Goal: Task Accomplishment & Management: Manage account settings

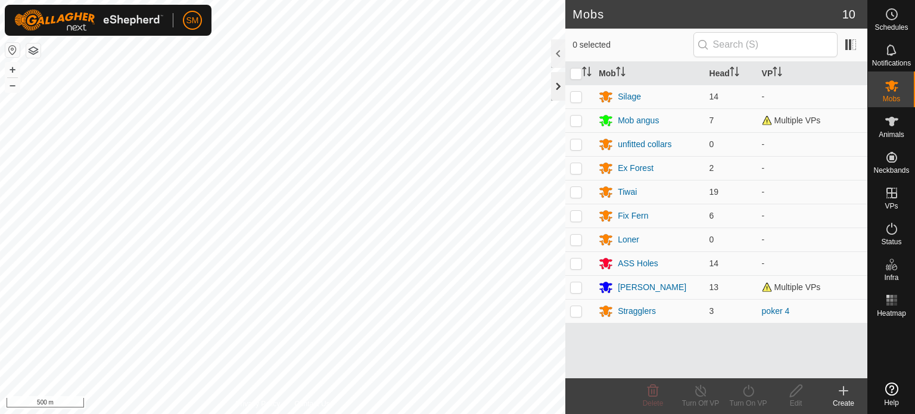
click at [556, 85] on div at bounding box center [558, 86] width 14 height 29
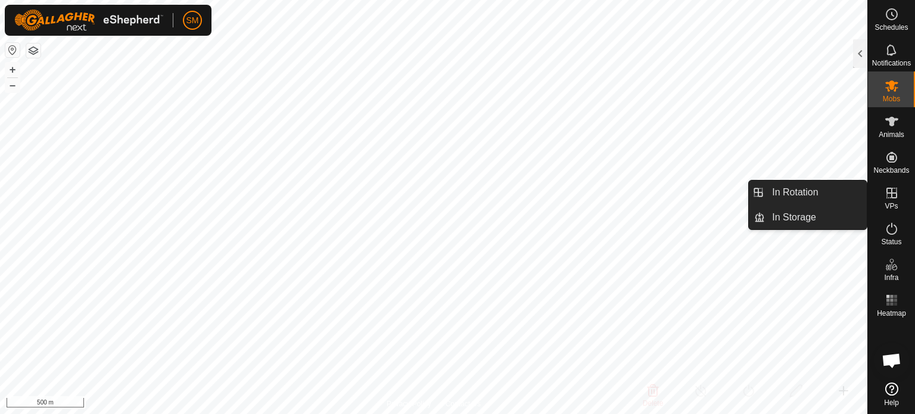
click at [889, 194] on icon at bounding box center [892, 193] width 14 height 14
click at [827, 192] on link "In Rotation" at bounding box center [816, 193] width 102 height 24
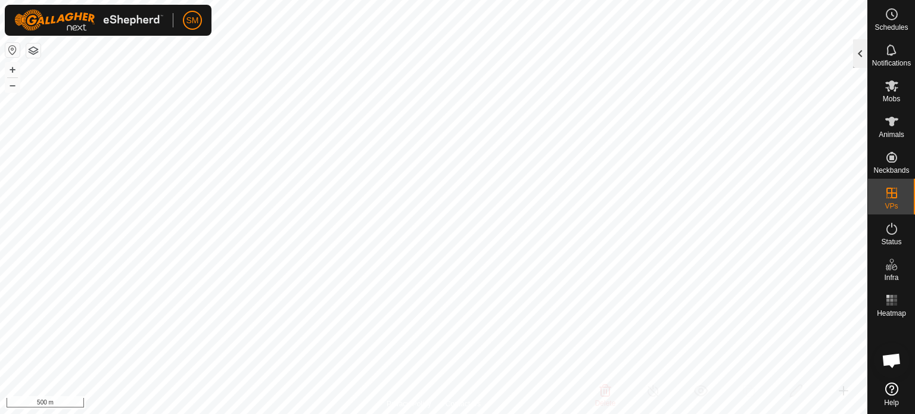
click at [861, 55] on div at bounding box center [860, 53] width 14 height 29
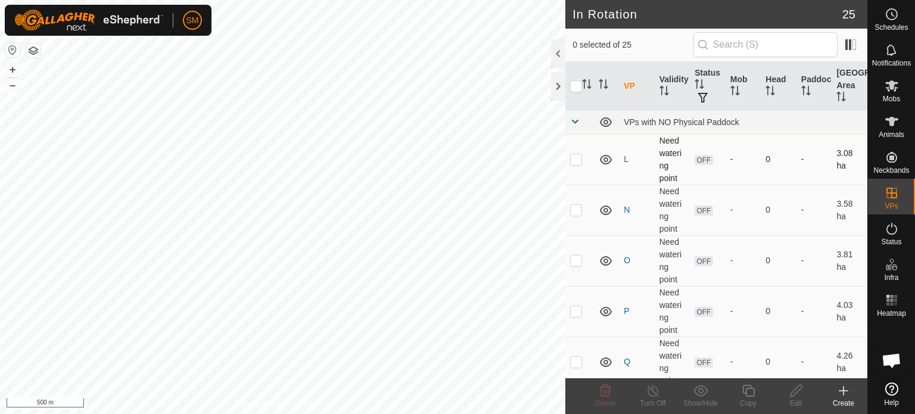
click at [575, 159] on p-checkbox at bounding box center [576, 159] width 12 height 10
checkbox input "false"
click at [575, 216] on td at bounding box center [580, 210] width 29 height 51
checkbox input "true"
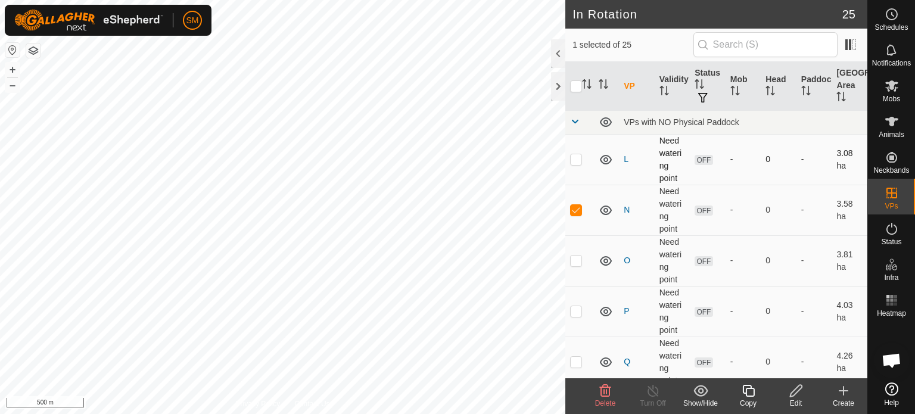
click at [574, 153] on td at bounding box center [580, 159] width 29 height 51
checkbox input "true"
click at [577, 210] on p-checkbox at bounding box center [576, 210] width 12 height 10
checkbox input "false"
click at [607, 393] on icon at bounding box center [605, 391] width 11 height 12
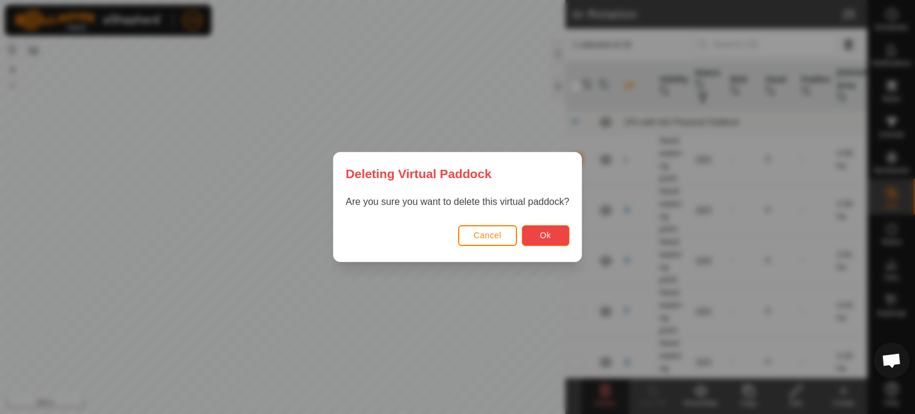
click at [542, 231] on span "Ok" at bounding box center [545, 236] width 11 height 10
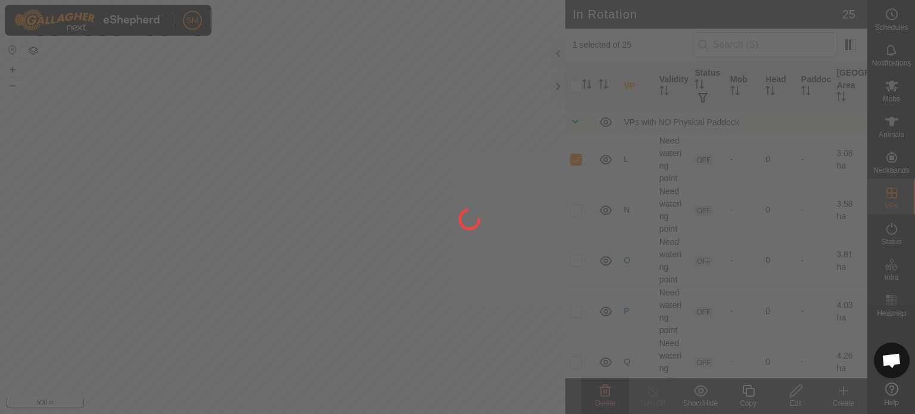
checkbox input "false"
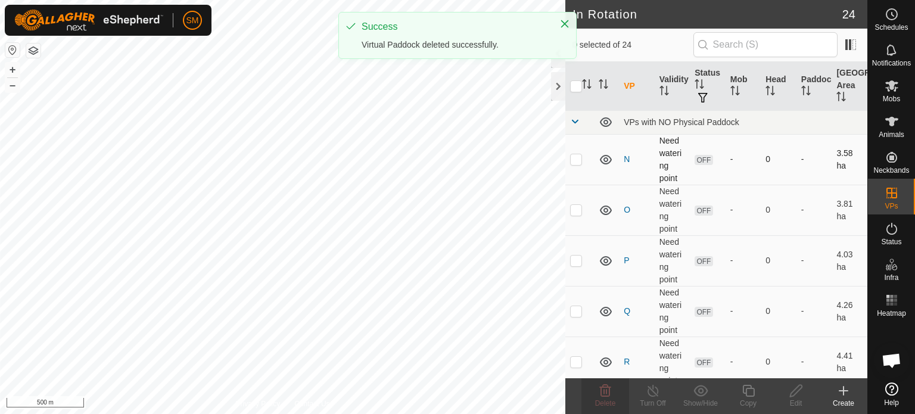
click at [575, 156] on p-checkbox at bounding box center [576, 159] width 12 height 10
checkbox input "true"
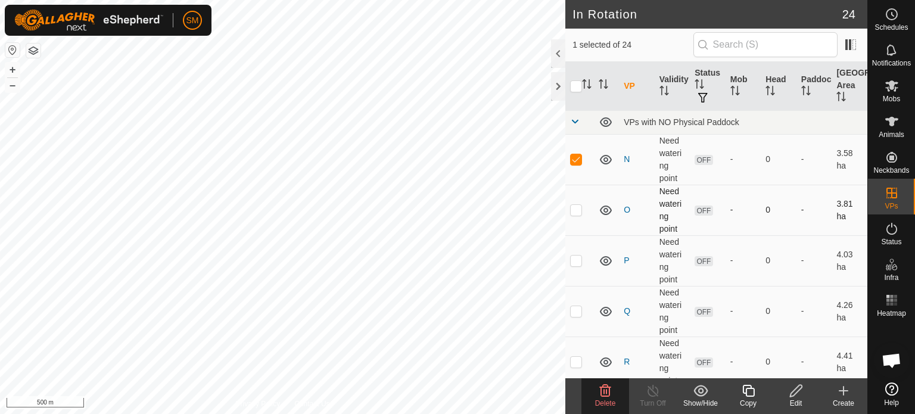
click at [576, 212] on p-checkbox at bounding box center [576, 210] width 12 height 10
checkbox input "true"
click at [575, 259] on p-checkbox at bounding box center [576, 261] width 12 height 10
checkbox input "true"
click at [573, 314] on p-checkbox at bounding box center [576, 311] width 12 height 10
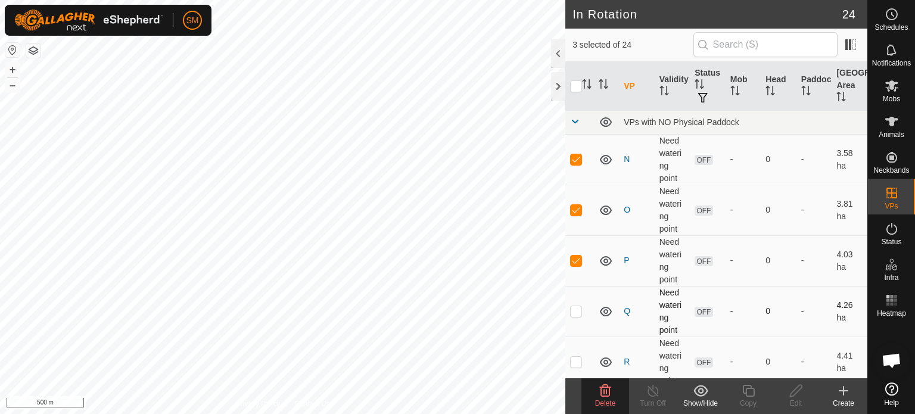
checkbox input "true"
click at [573, 362] on p-checkbox at bounding box center [576, 362] width 12 height 10
checkbox input "true"
click at [603, 390] on icon at bounding box center [605, 391] width 14 height 14
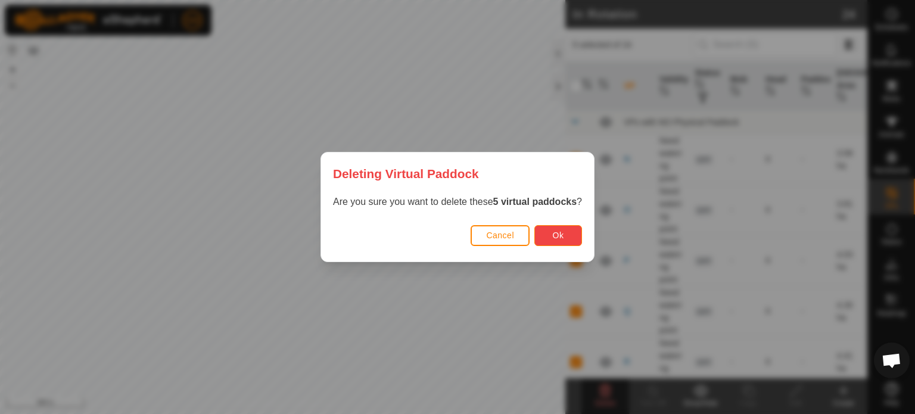
click at [548, 241] on button "Ok" at bounding box center [559, 235] width 48 height 21
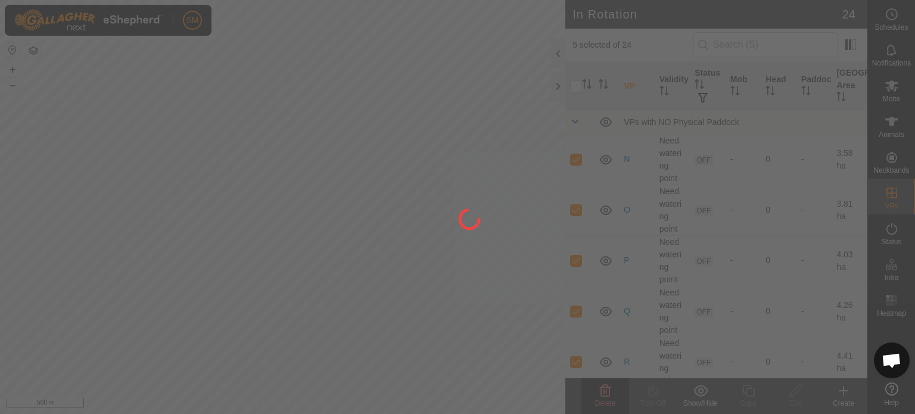
checkbox input "false"
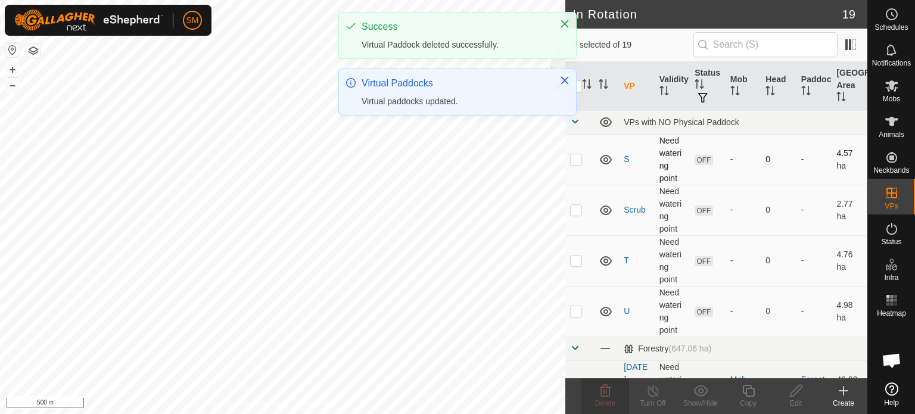
click at [578, 159] on p-checkbox at bounding box center [576, 159] width 12 height 10
checkbox input "true"
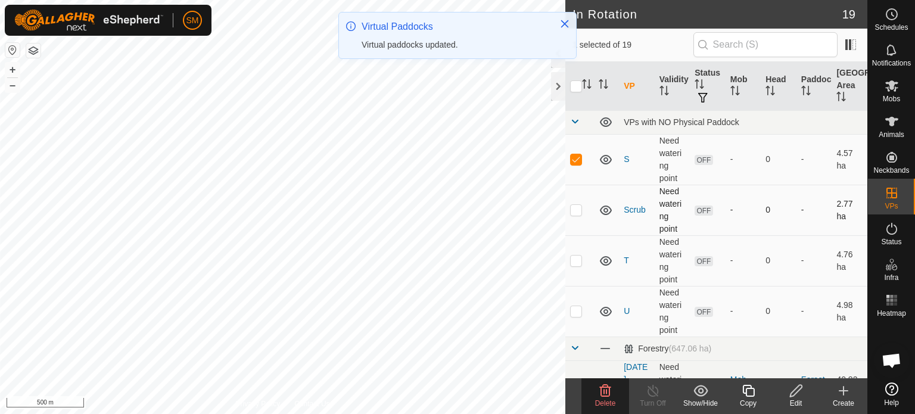
click at [571, 209] on p-checkbox at bounding box center [576, 210] width 12 height 10
checkbox input "true"
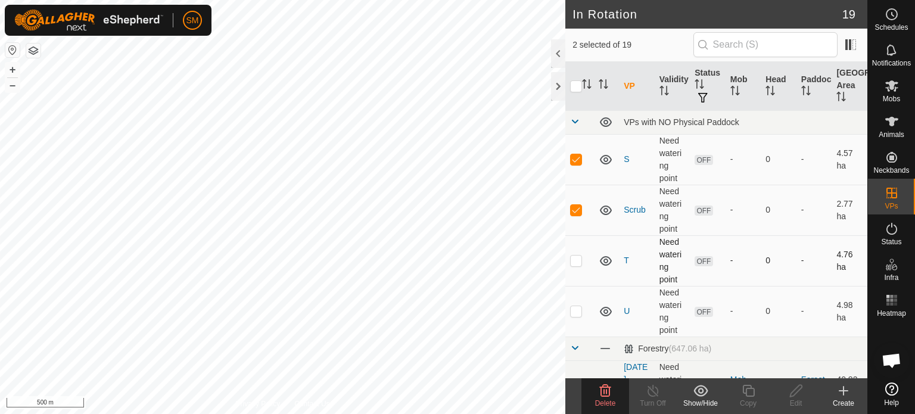
click at [577, 259] on p-checkbox at bounding box center [576, 261] width 12 height 10
checkbox input "true"
click at [575, 313] on p-checkbox at bounding box center [576, 311] width 12 height 10
checkbox input "true"
click at [601, 387] on icon at bounding box center [605, 391] width 11 height 12
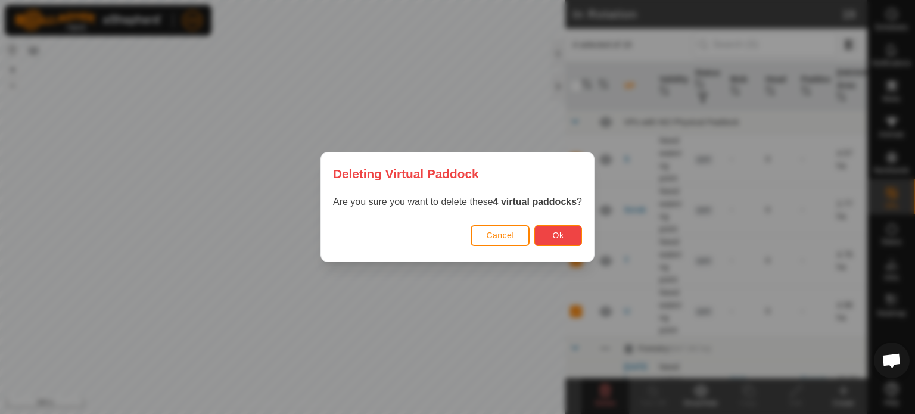
click at [557, 234] on span "Ok" at bounding box center [558, 236] width 11 height 10
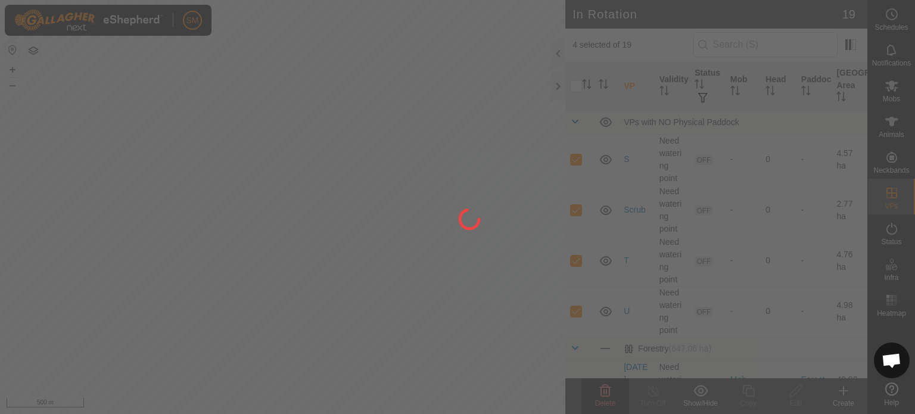
checkbox input "false"
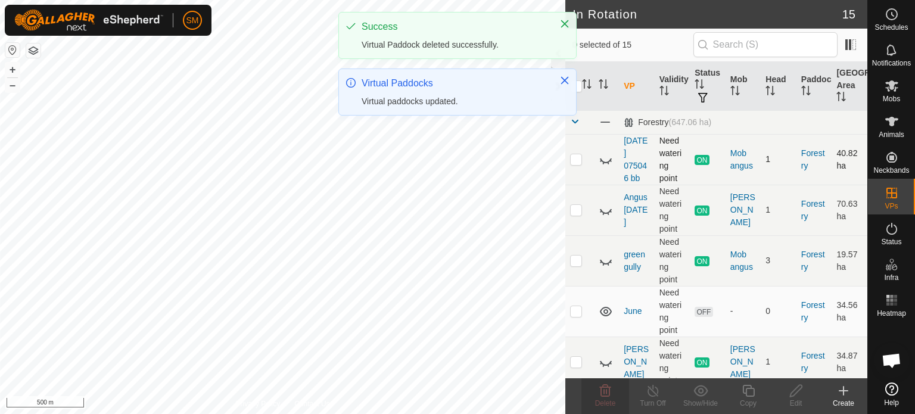
click at [576, 155] on p-checkbox at bounding box center [576, 159] width 12 height 10
checkbox input "true"
click at [576, 212] on p-checkbox at bounding box center [576, 210] width 12 height 10
checkbox input "true"
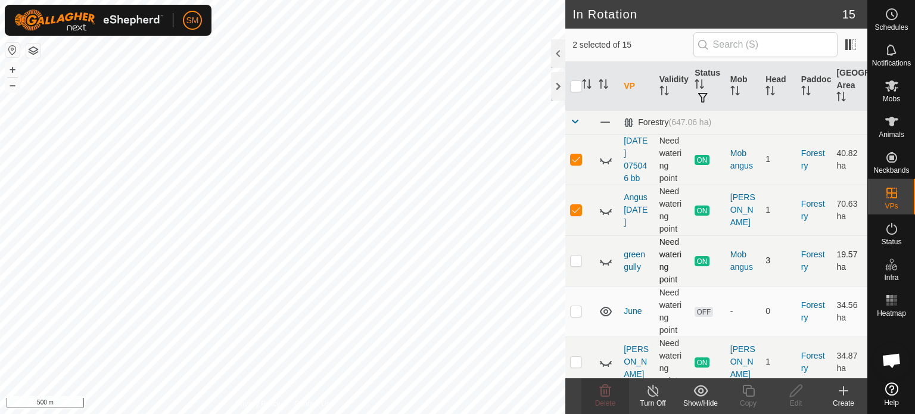
click at [576, 263] on p-checkbox at bounding box center [576, 261] width 12 height 10
checkbox input "true"
click at [575, 308] on p-checkbox at bounding box center [576, 311] width 12 height 10
checkbox input "true"
click at [576, 365] on p-checkbox at bounding box center [576, 362] width 12 height 10
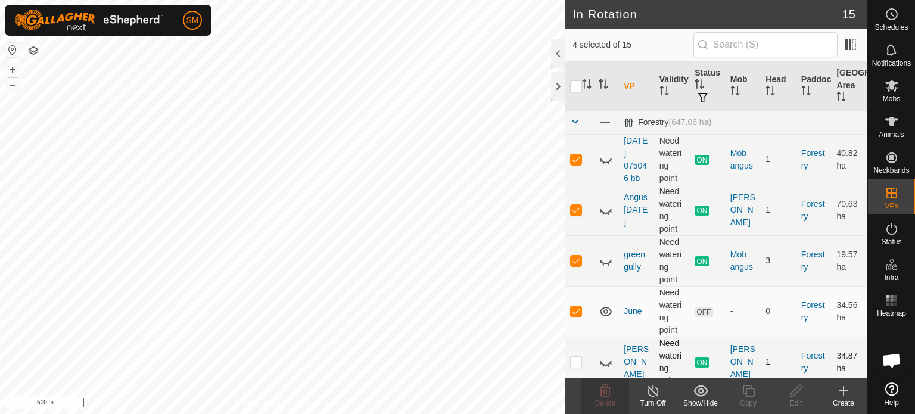
checkbox input "true"
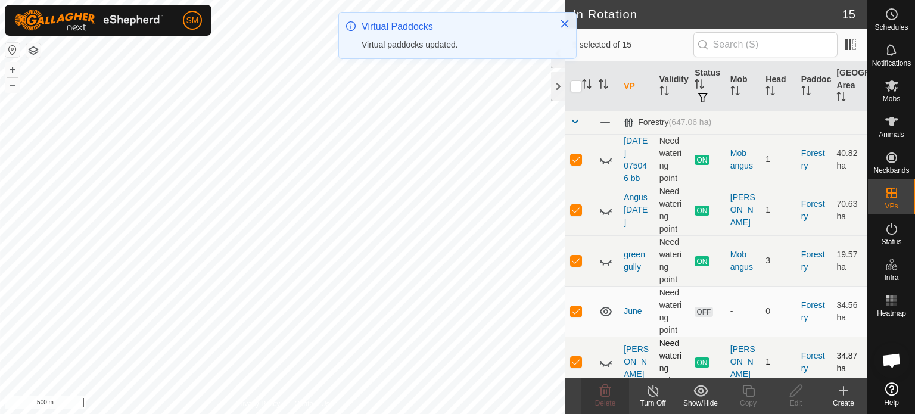
click at [578, 359] on p-checkbox at bounding box center [576, 362] width 12 height 10
checkbox input "false"
click at [577, 309] on p-checkbox at bounding box center [576, 311] width 12 height 10
checkbox input "false"
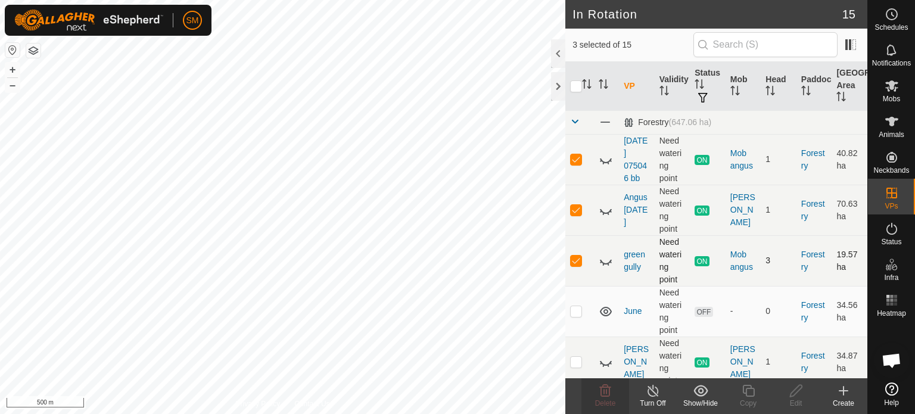
click at [576, 263] on p-checkbox at bounding box center [576, 261] width 12 height 10
checkbox input "false"
click at [577, 207] on p-checkbox at bounding box center [576, 210] width 12 height 10
checkbox input "false"
click at [576, 154] on p-checkbox at bounding box center [576, 159] width 12 height 10
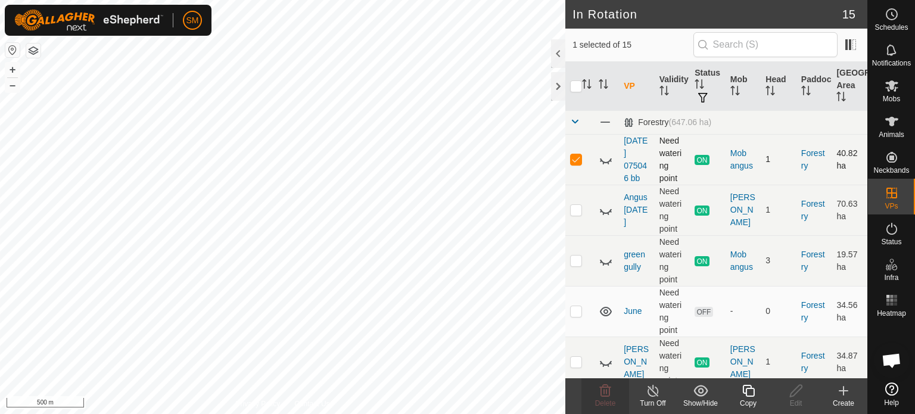
checkbox input "false"
click at [604, 160] on icon at bounding box center [606, 160] width 14 height 14
click at [603, 211] on icon at bounding box center [606, 211] width 12 height 5
click at [603, 262] on icon at bounding box center [606, 261] width 14 height 14
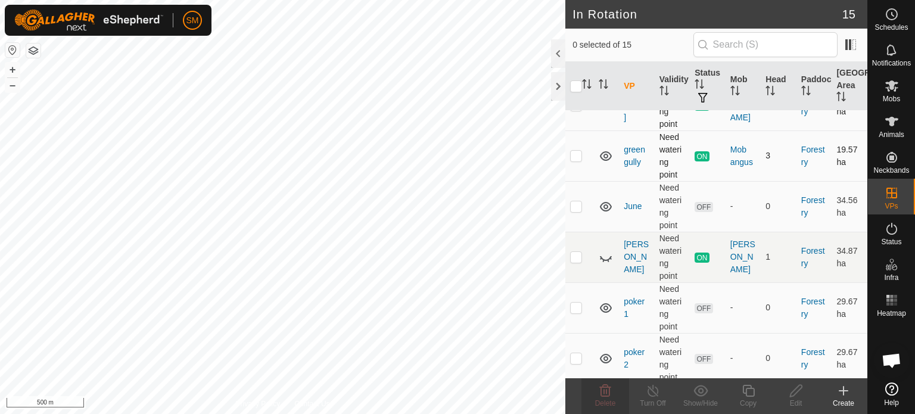
scroll to position [106, 0]
click at [608, 256] on icon at bounding box center [606, 256] width 14 height 14
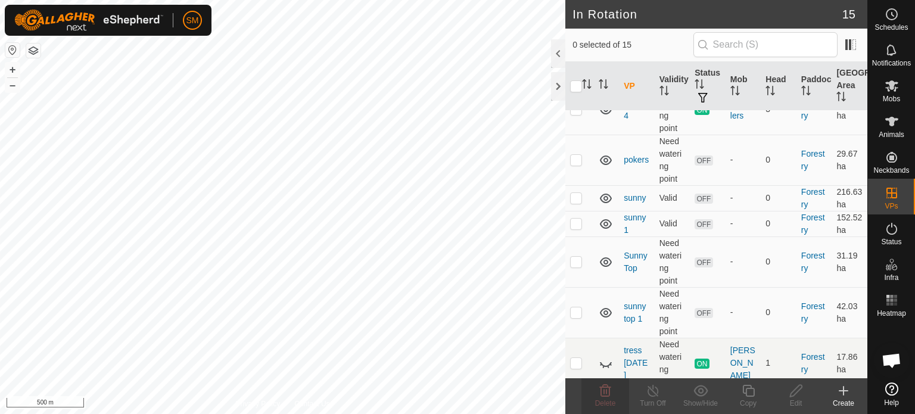
scroll to position [463, 0]
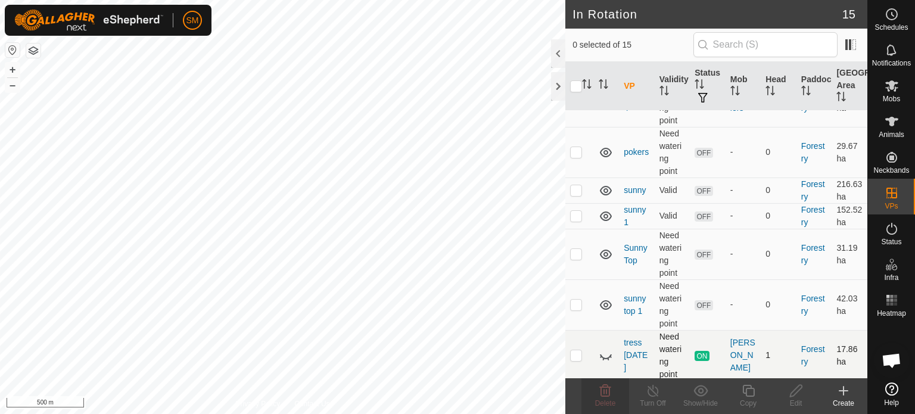
click at [600, 353] on icon at bounding box center [606, 356] width 14 height 14
click at [577, 355] on p-checkbox at bounding box center [576, 355] width 12 height 10
checkbox input "true"
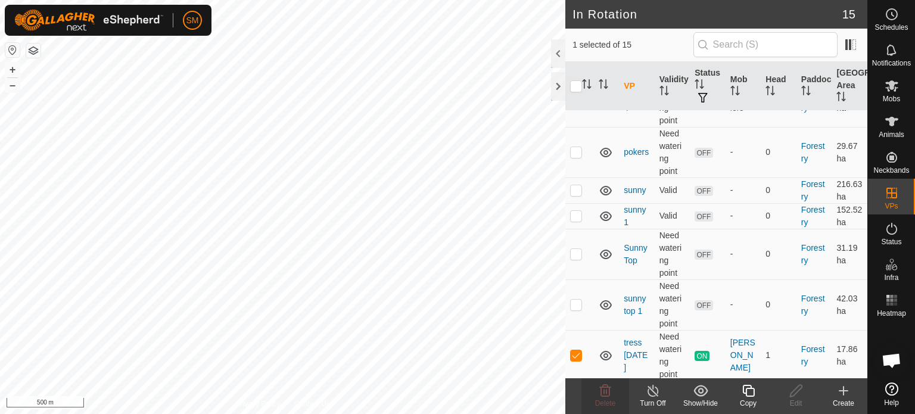
click at [654, 399] on div "Turn Off" at bounding box center [653, 403] width 48 height 11
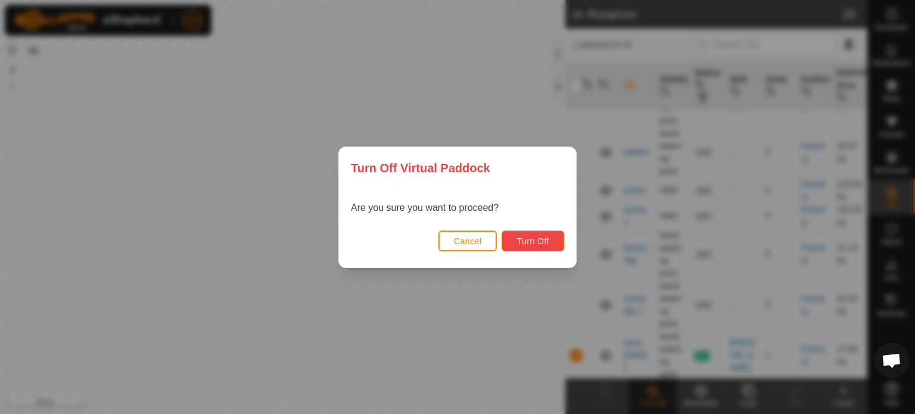
click at [531, 237] on span "Turn Off" at bounding box center [533, 242] width 33 height 10
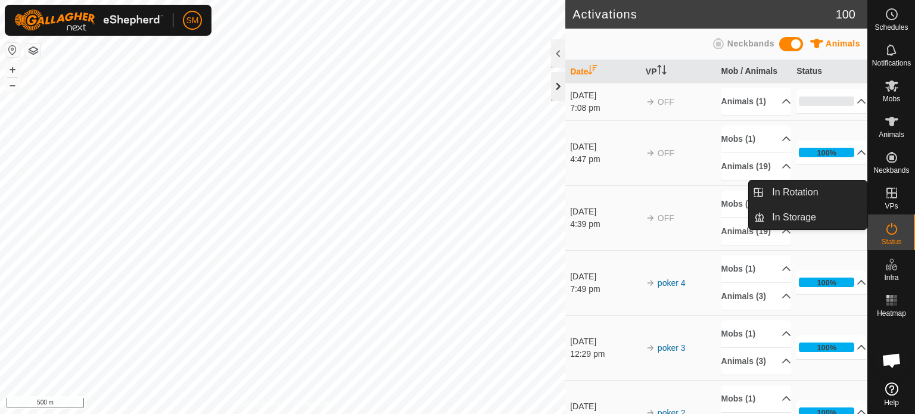
click at [559, 85] on div at bounding box center [558, 86] width 14 height 29
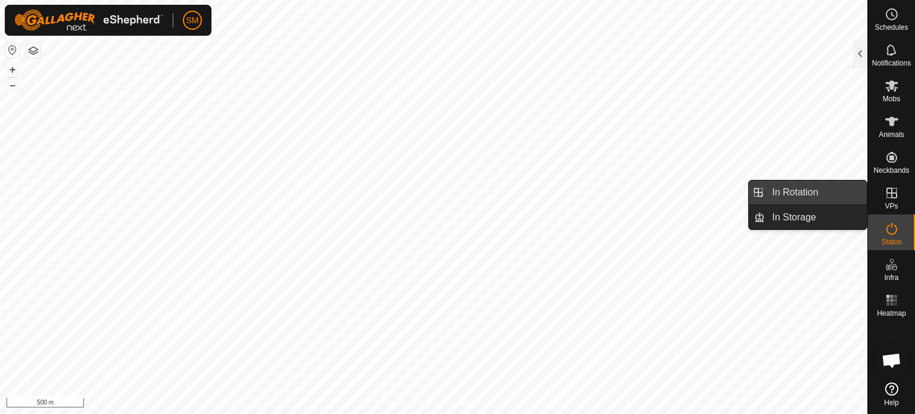
click at [812, 195] on link "In Rotation" at bounding box center [816, 193] width 102 height 24
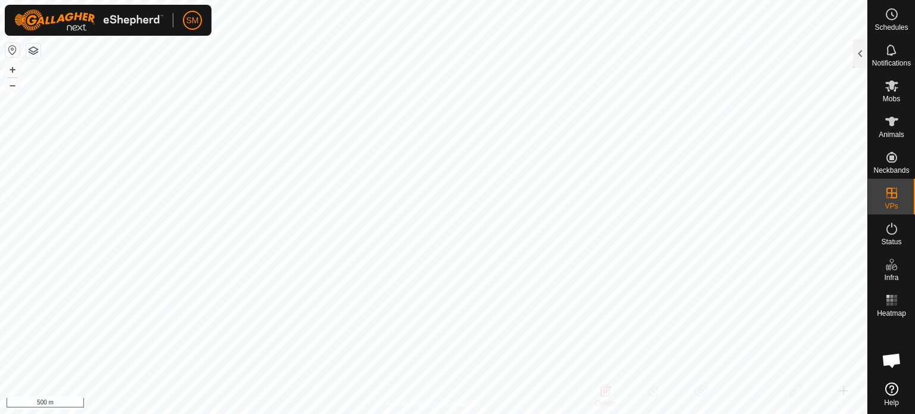
click at [857, 70] on div at bounding box center [860, 55] width 14 height 33
click at [865, 54] on div at bounding box center [860, 53] width 14 height 29
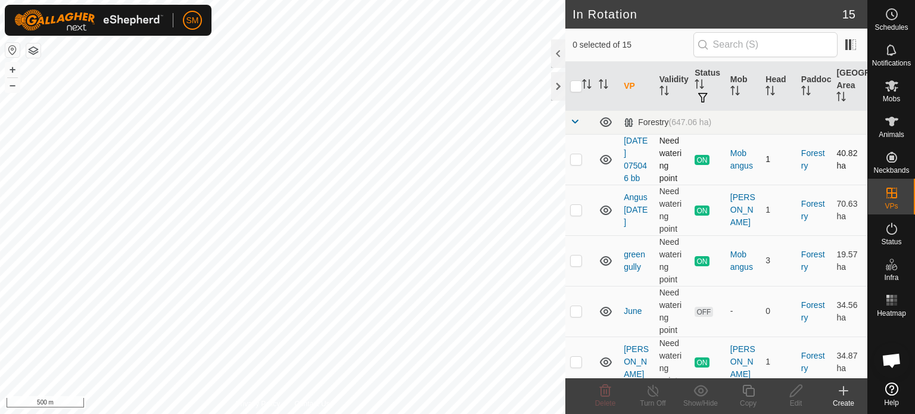
click at [702, 167] on td "ON" at bounding box center [708, 159] width 36 height 51
drag, startPoint x: 612, startPoint y: 173, endPoint x: 581, endPoint y: 176, distance: 30.5
click at [581, 176] on td at bounding box center [580, 159] width 29 height 51
checkbox input "true"
click at [653, 390] on icon at bounding box center [653, 391] width 15 height 14
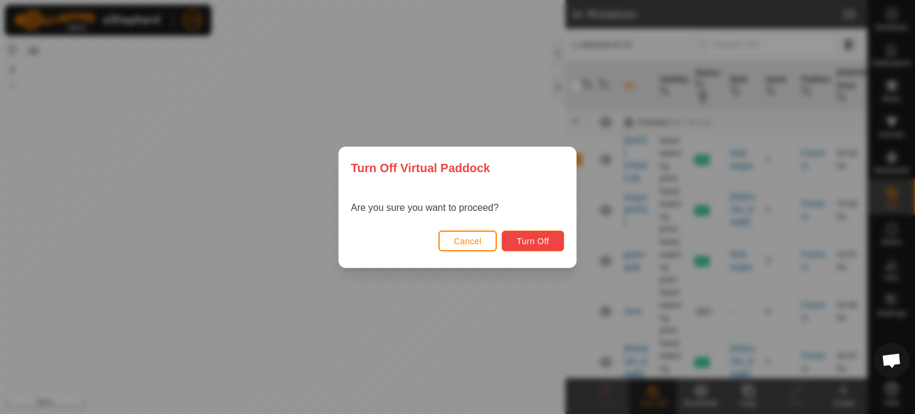
click at [530, 243] on span "Turn Off" at bounding box center [533, 242] width 33 height 10
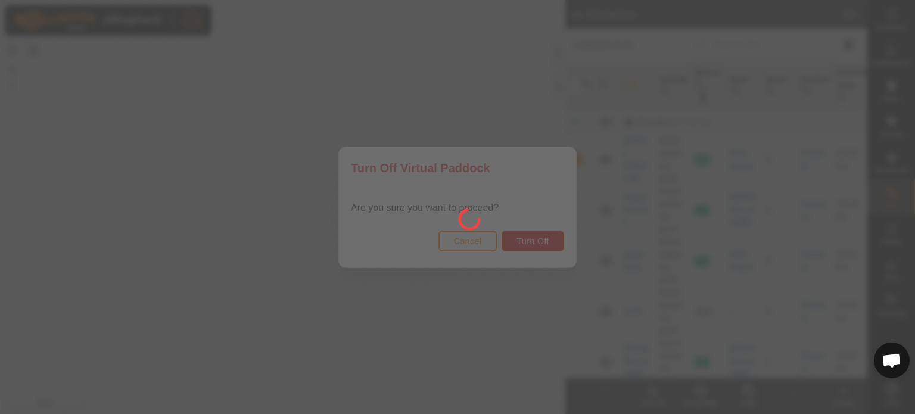
click at [531, 247] on div at bounding box center [457, 207] width 915 height 414
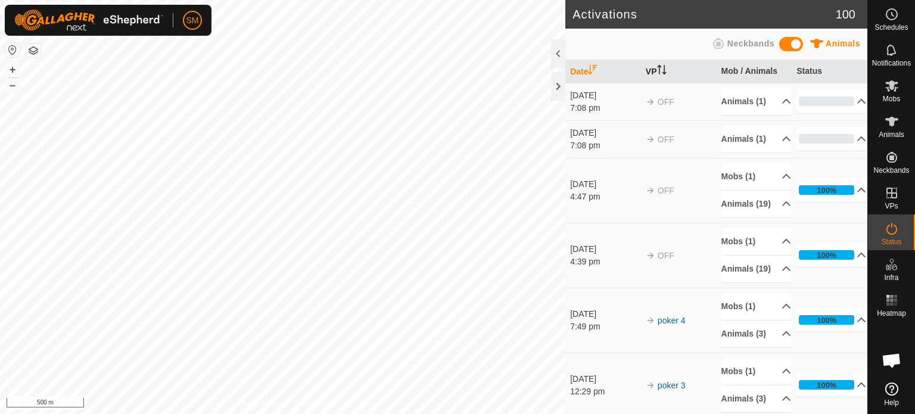
click at [655, 69] on th "VP" at bounding box center [679, 71] width 76 height 23
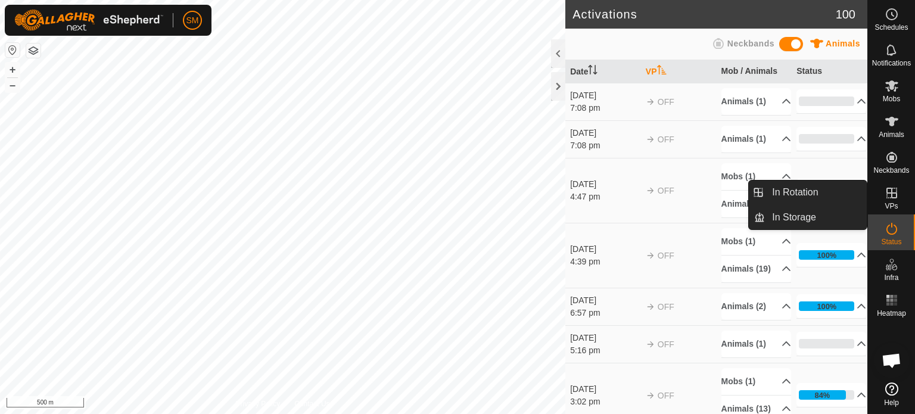
click at [895, 197] on icon at bounding box center [892, 193] width 11 height 11
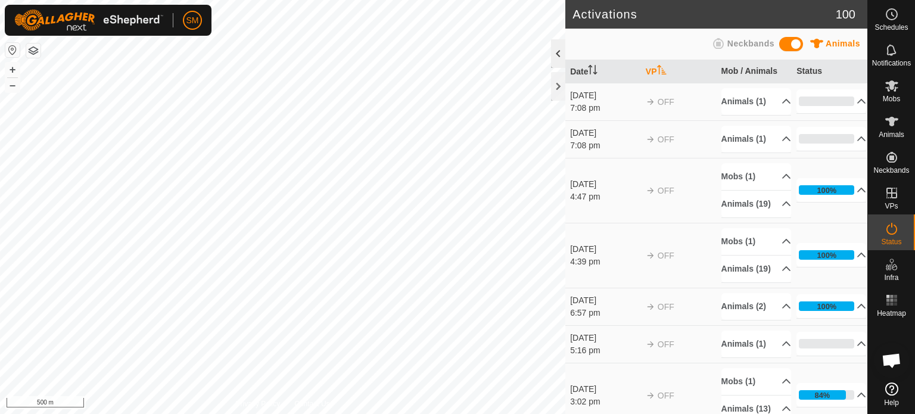
click at [555, 53] on div at bounding box center [558, 53] width 14 height 29
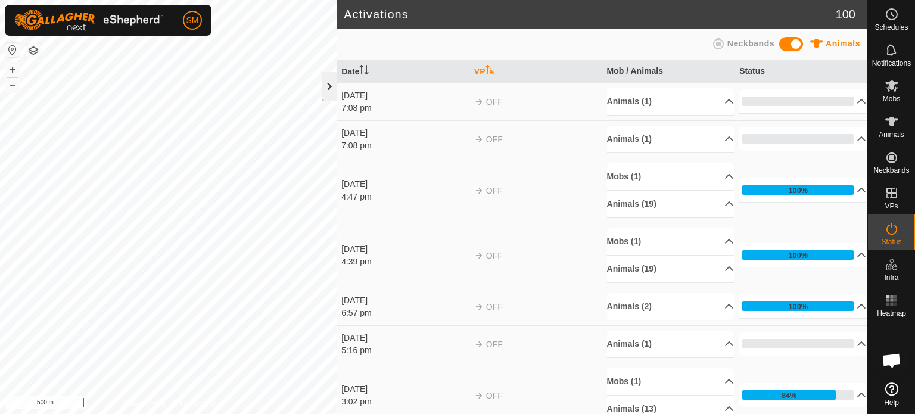
click at [329, 81] on div at bounding box center [329, 86] width 14 height 29
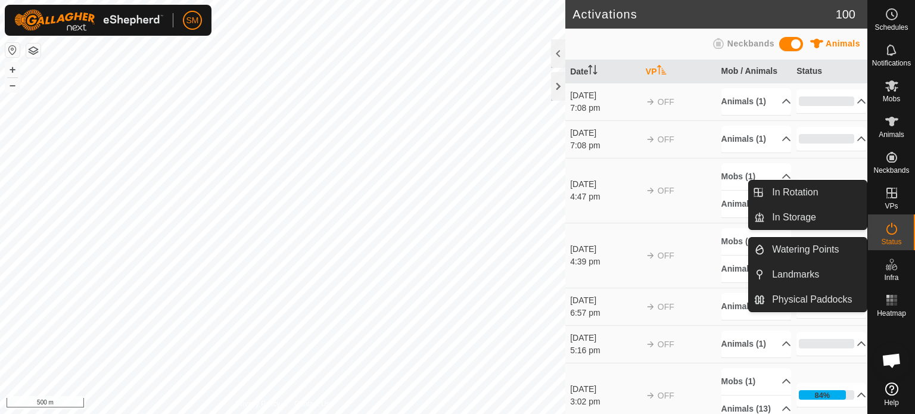
click at [893, 204] on span "VPs" at bounding box center [891, 206] width 13 height 7
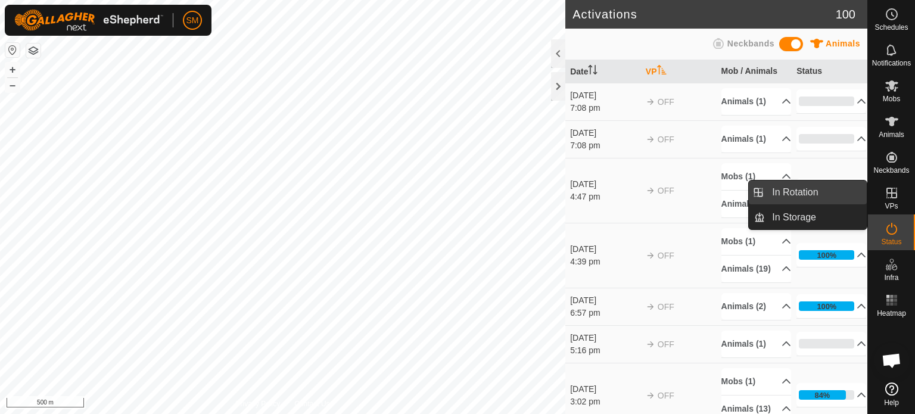
click at [837, 196] on link "In Rotation" at bounding box center [816, 193] width 102 height 24
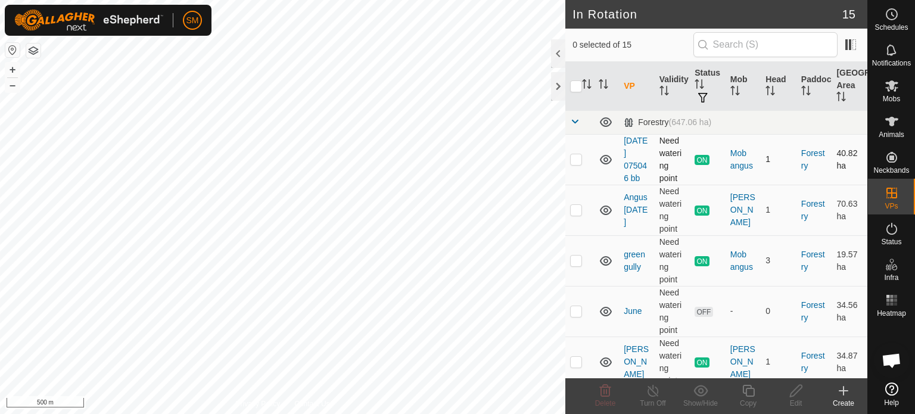
click at [576, 157] on p-checkbox at bounding box center [576, 159] width 12 height 10
checkbox input "true"
click at [653, 391] on line at bounding box center [653, 392] width 10 height 10
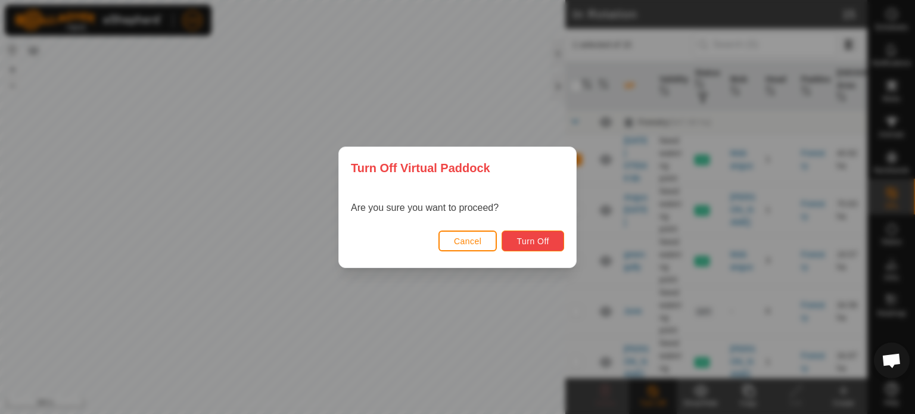
click at [525, 241] on span "Turn Off" at bounding box center [533, 242] width 33 height 10
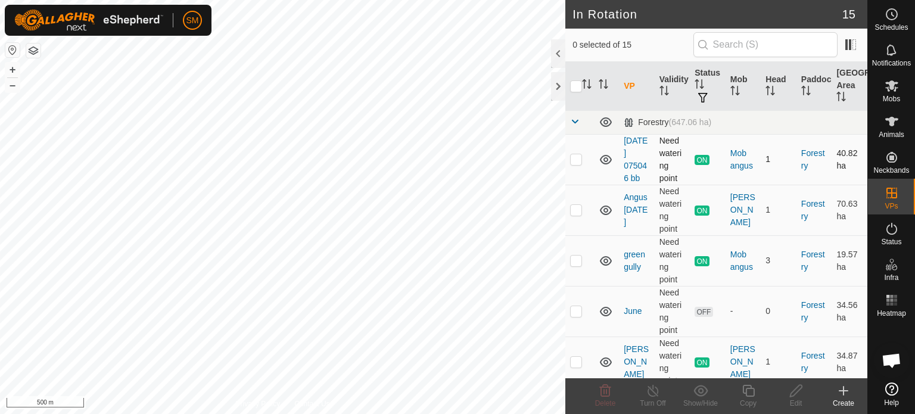
click at [576, 161] on p-checkbox at bounding box center [576, 159] width 12 height 10
checkbox input "true"
click at [651, 393] on icon at bounding box center [653, 391] width 15 height 14
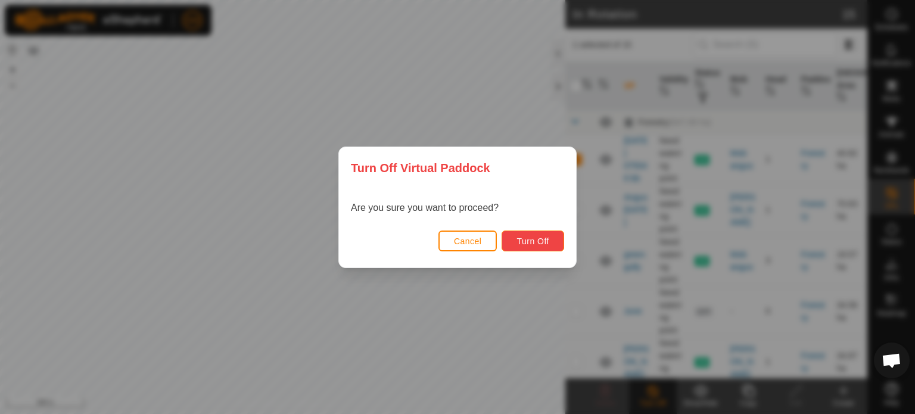
click at [520, 238] on span "Turn Off" at bounding box center [533, 242] width 33 height 10
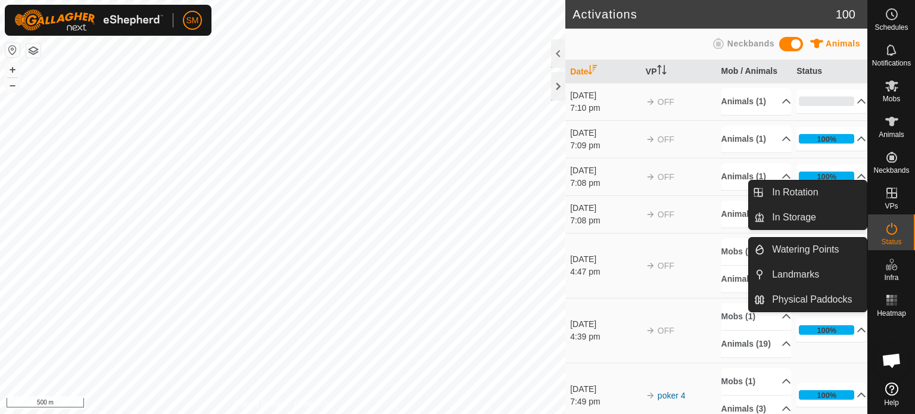
drag, startPoint x: 892, startPoint y: 208, endPoint x: 887, endPoint y: 195, distance: 14.0
click at [887, 195] on icon at bounding box center [892, 193] width 14 height 14
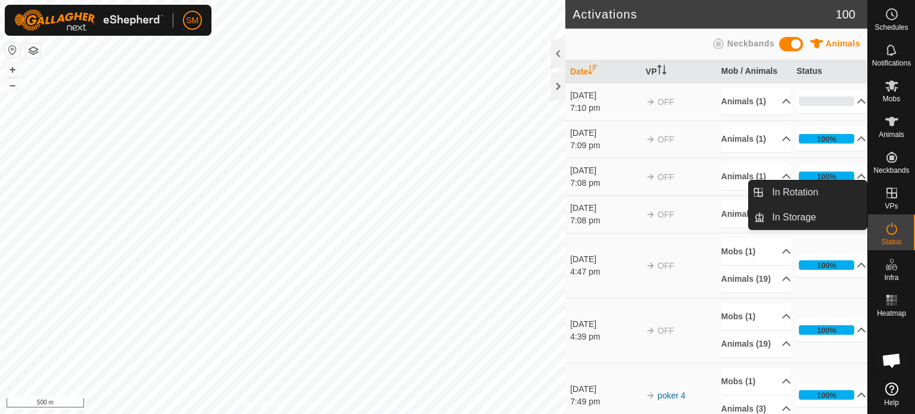
click at [887, 195] on icon at bounding box center [892, 193] width 14 height 14
click at [801, 195] on link "In Rotation" at bounding box center [816, 193] width 102 height 24
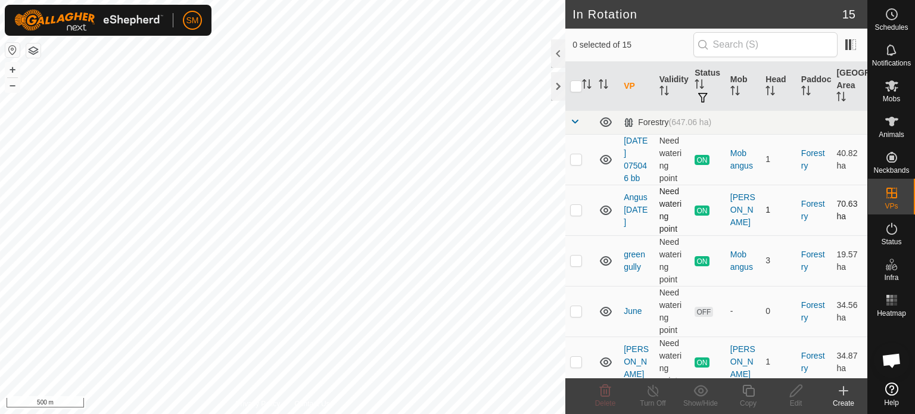
click at [575, 211] on p-checkbox at bounding box center [576, 210] width 12 height 10
checkbox input "true"
click at [658, 392] on icon at bounding box center [653, 391] width 15 height 14
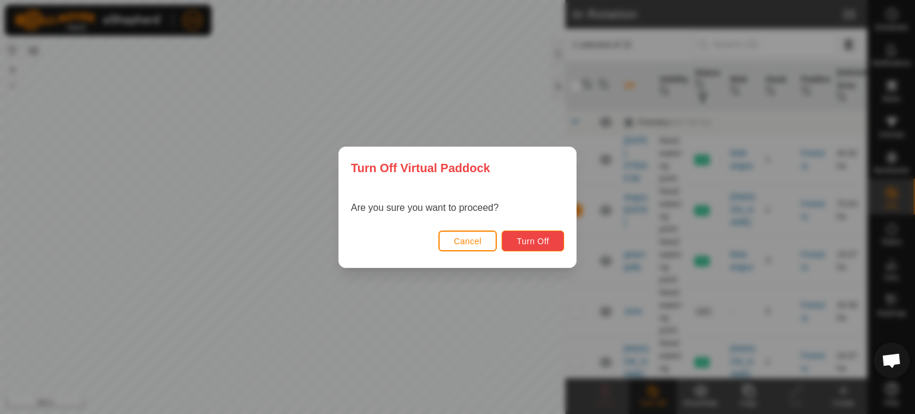
click at [527, 244] on span "Turn Off" at bounding box center [533, 242] width 33 height 10
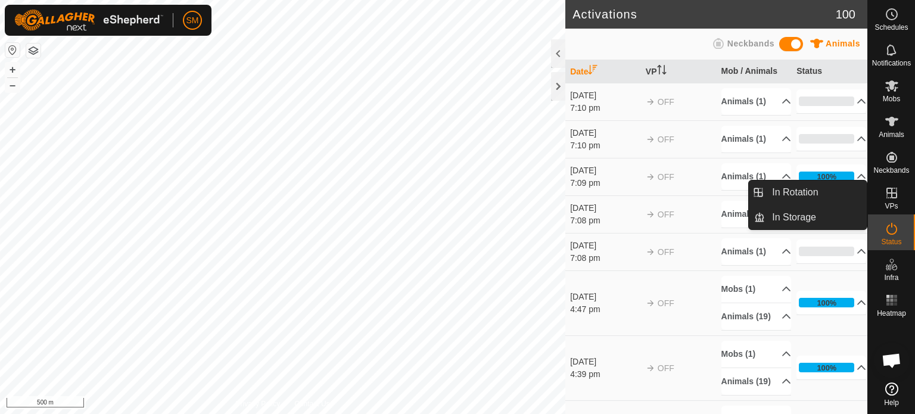
click at [894, 198] on icon at bounding box center [892, 193] width 11 height 11
click at [825, 193] on link "In Rotation" at bounding box center [816, 193] width 102 height 24
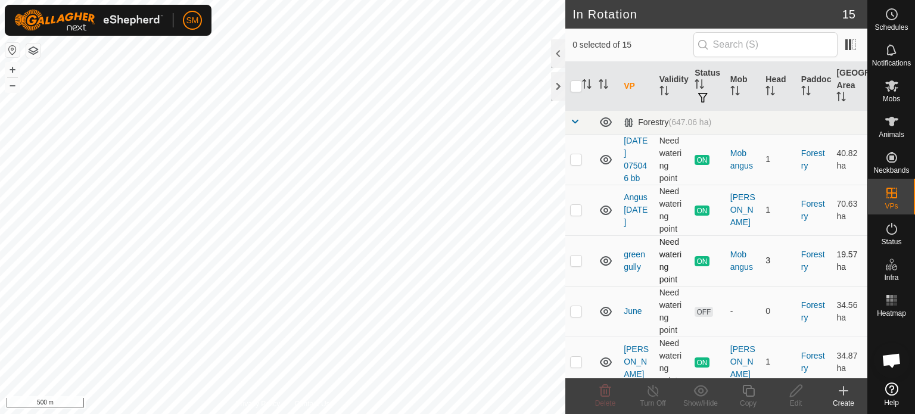
click at [575, 262] on p-checkbox at bounding box center [576, 261] width 12 height 10
checkbox input "true"
click at [655, 395] on icon at bounding box center [653, 391] width 15 height 14
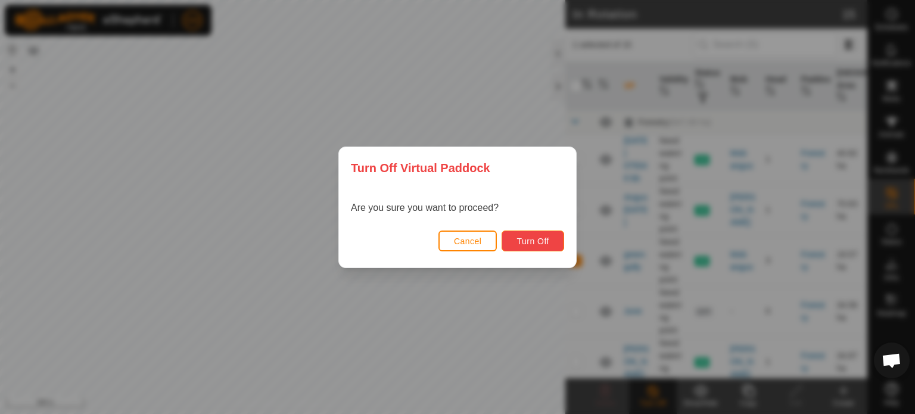
click at [525, 239] on span "Turn Off" at bounding box center [533, 242] width 33 height 10
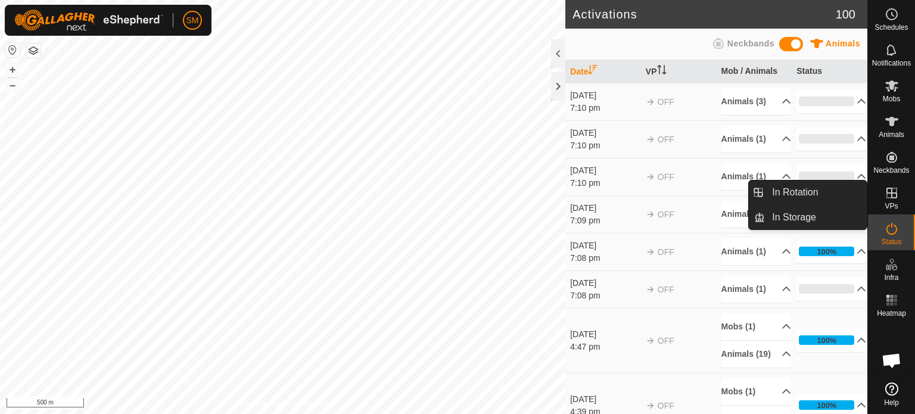
click at [891, 196] on icon at bounding box center [892, 193] width 14 height 14
click at [825, 192] on link "In Rotation" at bounding box center [816, 193] width 102 height 24
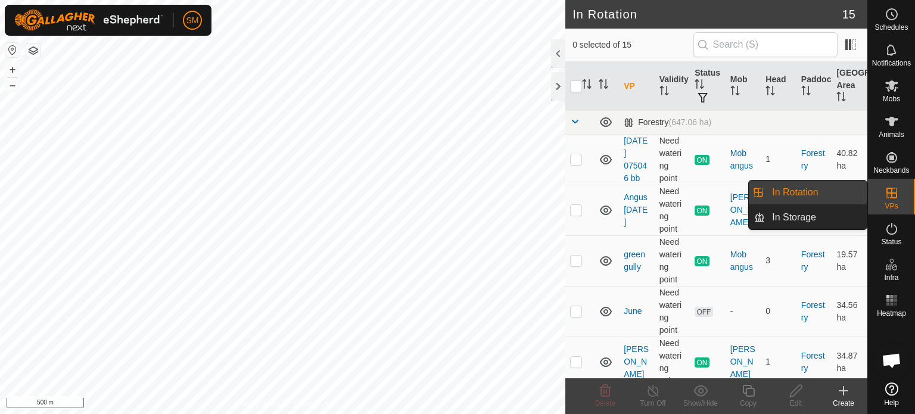
click at [807, 191] on link "In Rotation" at bounding box center [816, 193] width 102 height 24
click at [796, 189] on link "In Rotation" at bounding box center [816, 193] width 102 height 24
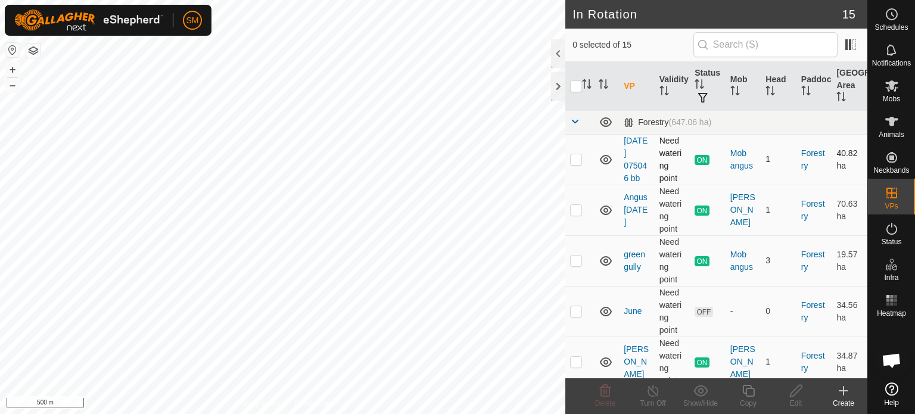
click at [797, 179] on td "Forestry" at bounding box center [815, 159] width 36 height 51
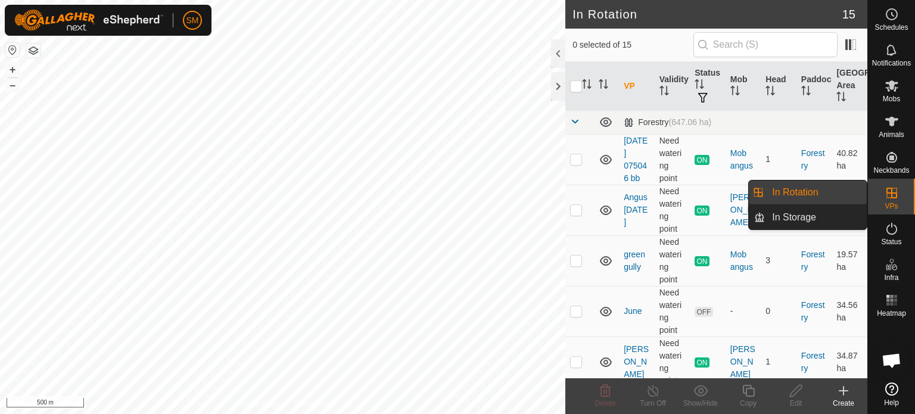
click at [889, 198] on icon at bounding box center [892, 193] width 14 height 14
click at [811, 189] on link "In Rotation" at bounding box center [816, 193] width 102 height 24
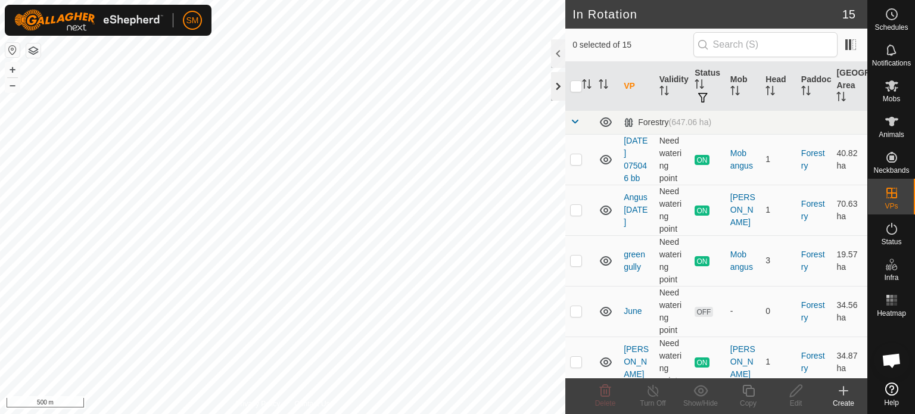
click at [559, 83] on div at bounding box center [558, 86] width 14 height 29
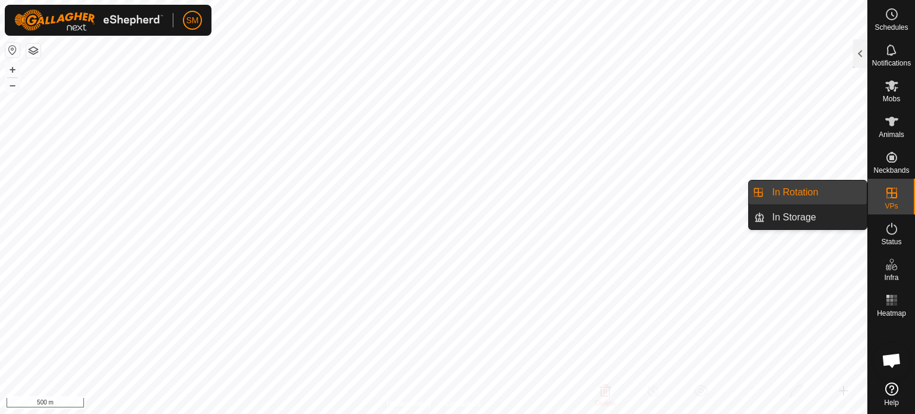
click at [890, 194] on icon at bounding box center [892, 193] width 14 height 14
click at [809, 193] on link "In Rotation" at bounding box center [816, 193] width 102 height 24
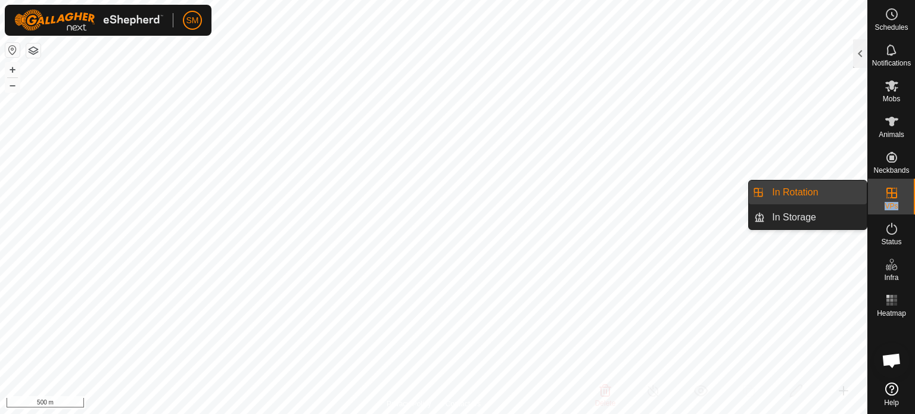
click at [809, 193] on link "In Rotation" at bounding box center [816, 193] width 102 height 24
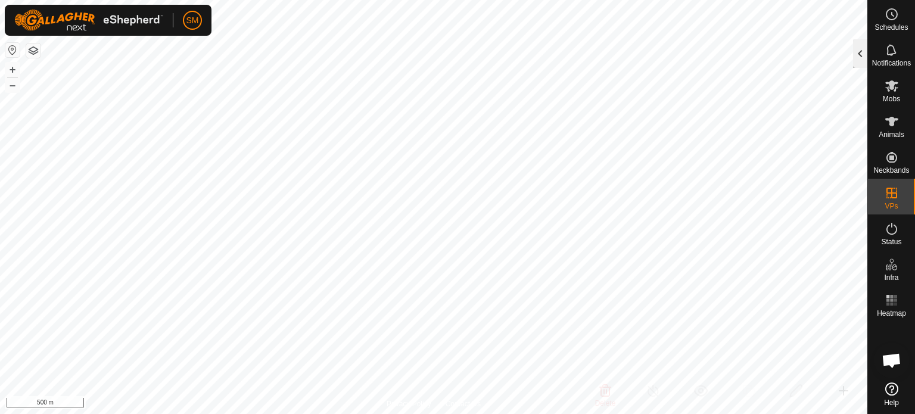
click at [856, 57] on div at bounding box center [860, 53] width 14 height 29
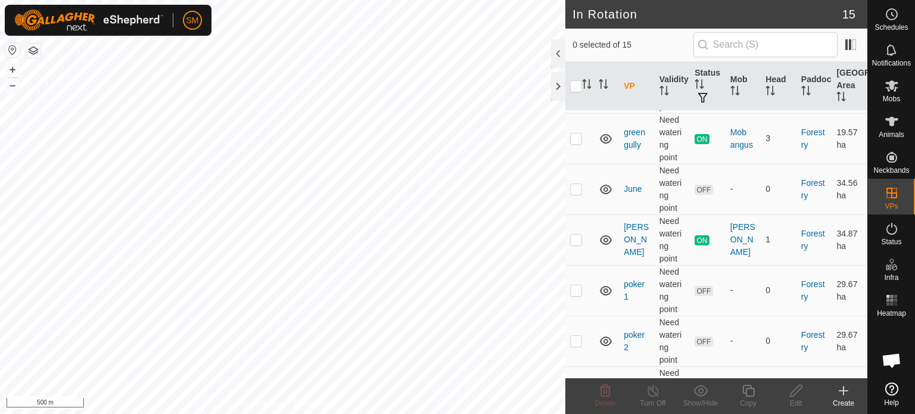
scroll to position [135, 0]
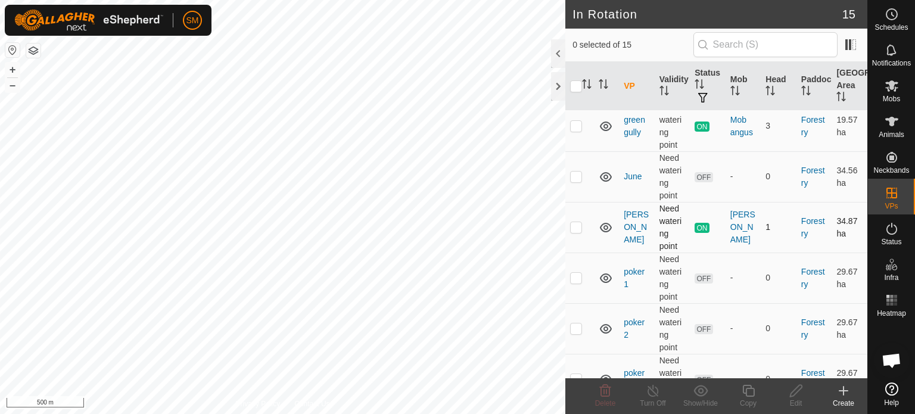
click at [577, 226] on p-checkbox at bounding box center [576, 227] width 12 height 10
checkbox input "true"
click at [652, 395] on icon at bounding box center [653, 391] width 15 height 14
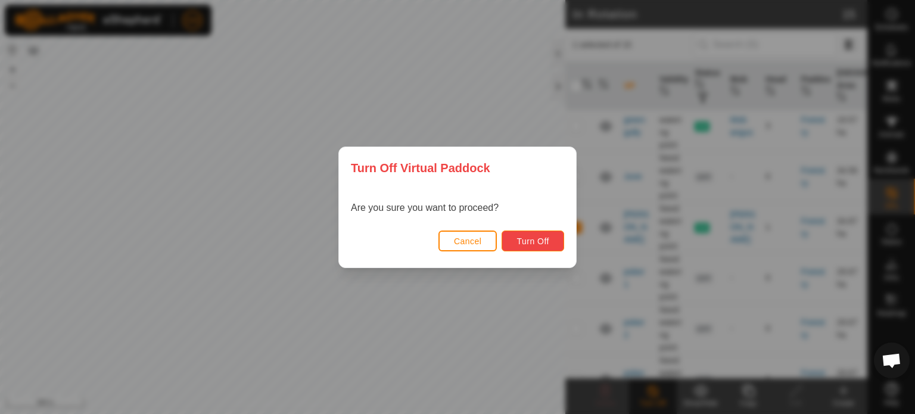
click at [542, 233] on button "Turn Off" at bounding box center [533, 241] width 63 height 21
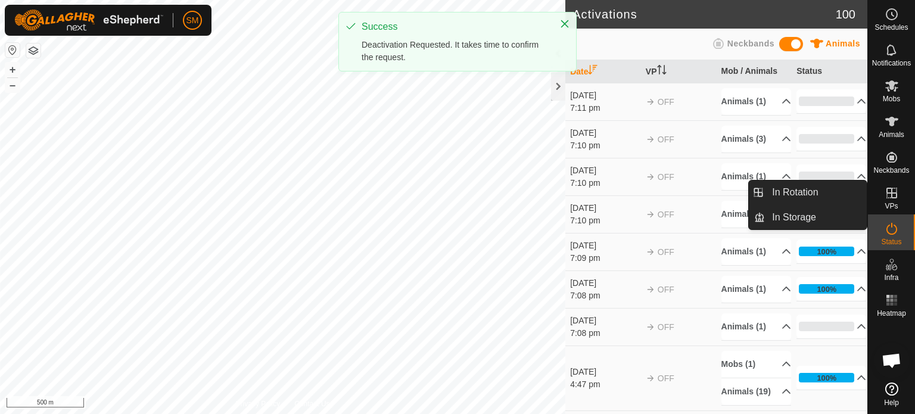
click at [890, 195] on icon at bounding box center [892, 193] width 14 height 14
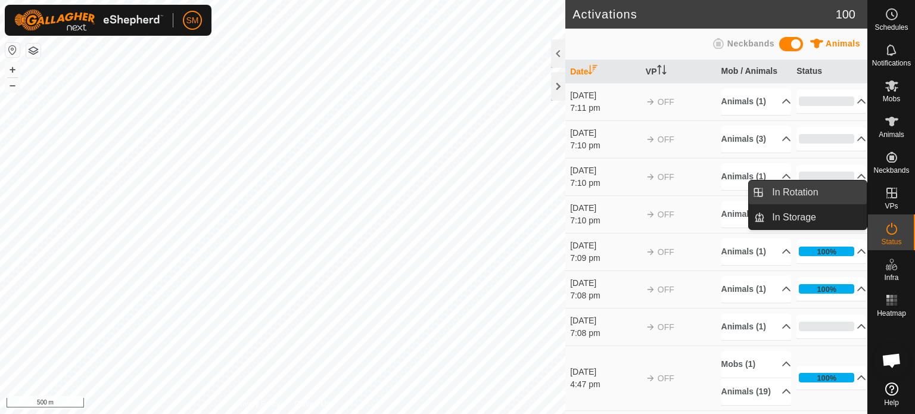
click at [827, 191] on link "In Rotation" at bounding box center [816, 193] width 102 height 24
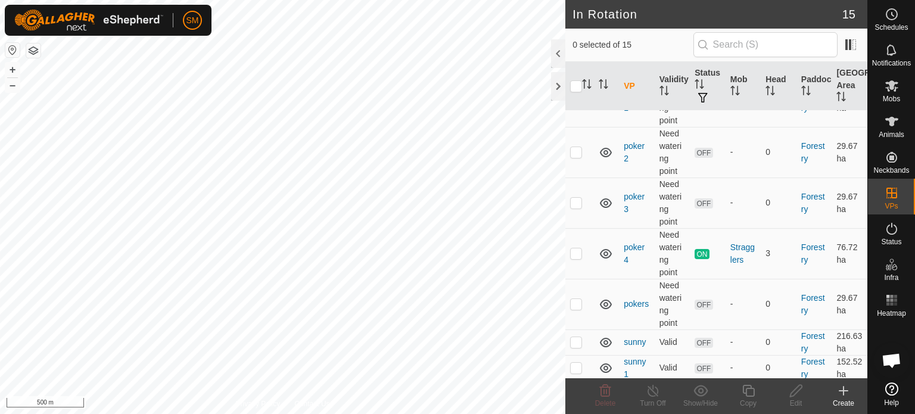
scroll to position [314, 0]
click at [572, 252] on p-checkbox at bounding box center [576, 251] width 12 height 10
checkbox input "true"
click at [653, 392] on line at bounding box center [653, 392] width 10 height 10
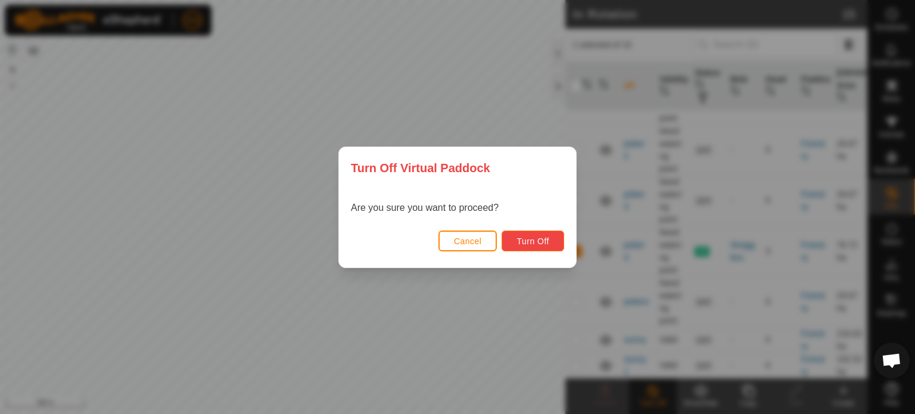
click at [538, 242] on span "Turn Off" at bounding box center [533, 242] width 33 height 10
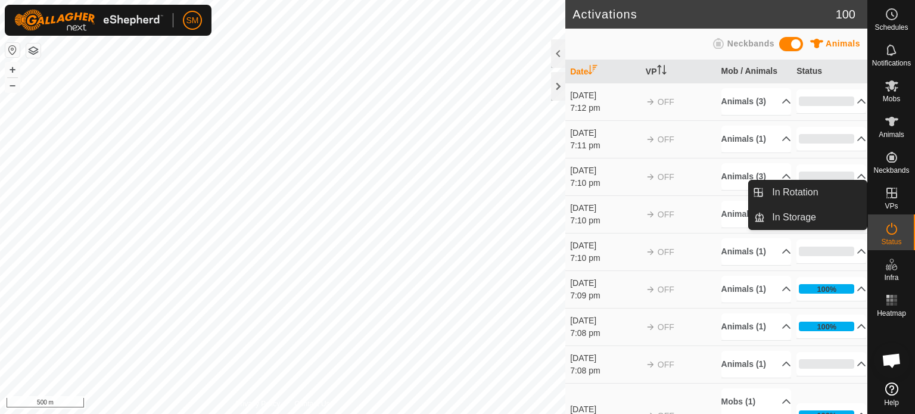
click at [898, 191] on icon at bounding box center [892, 193] width 14 height 14
click at [793, 189] on link "In Rotation" at bounding box center [816, 193] width 102 height 24
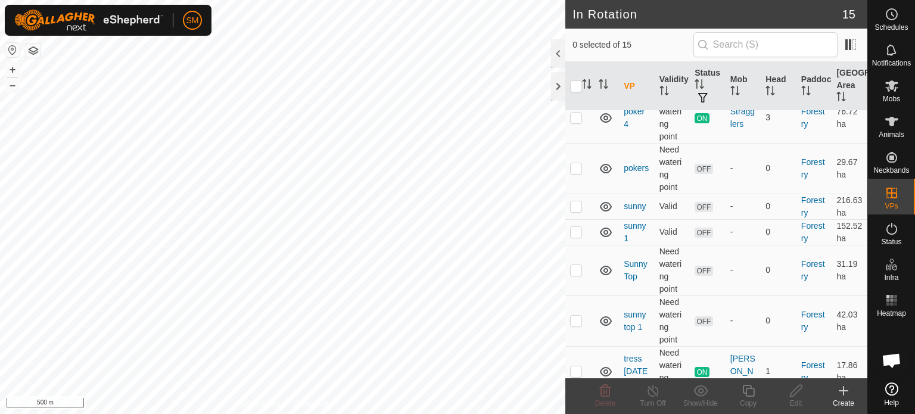
scroll to position [463, 0]
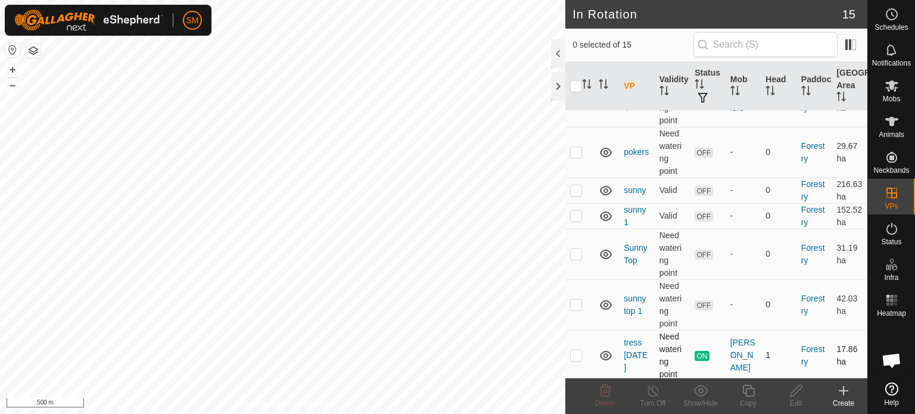
click at [576, 354] on p-checkbox at bounding box center [576, 355] width 12 height 10
checkbox input "true"
click at [649, 398] on div "Turn Off" at bounding box center [653, 403] width 48 height 11
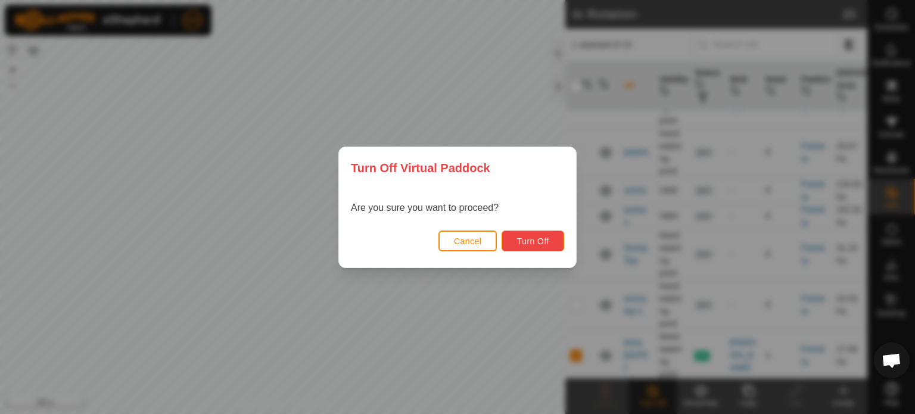
click at [548, 237] on span "Turn Off" at bounding box center [533, 242] width 33 height 10
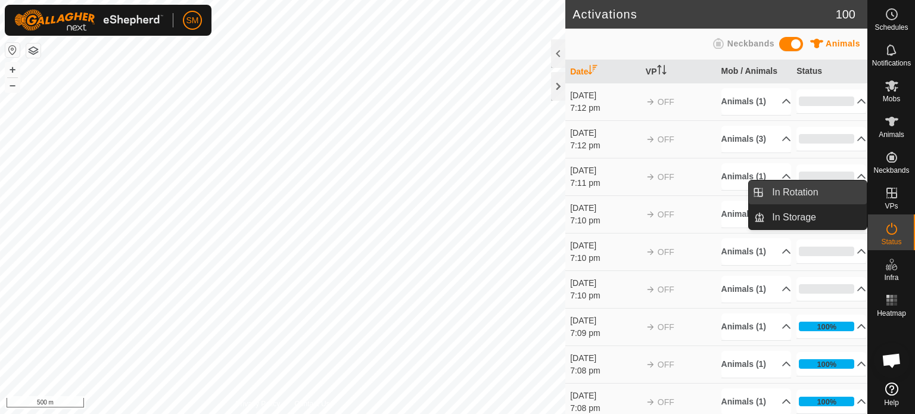
click at [807, 195] on link "In Rotation" at bounding box center [816, 193] width 102 height 24
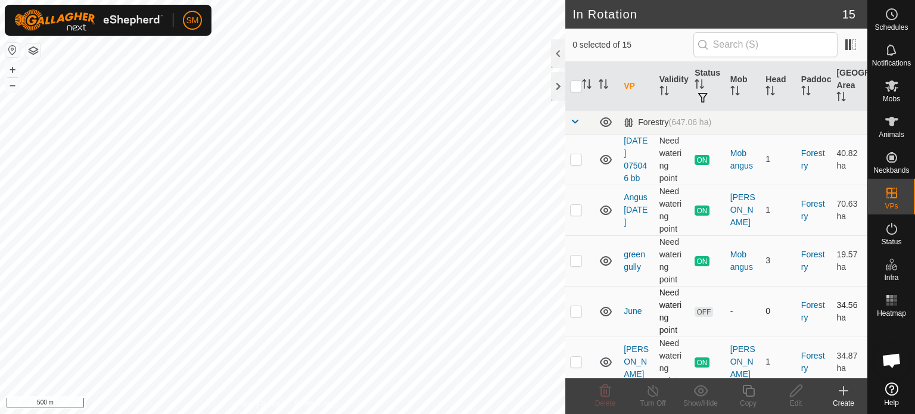
click at [575, 312] on p-checkbox at bounding box center [576, 311] width 12 height 10
click at [604, 396] on icon at bounding box center [605, 391] width 11 height 12
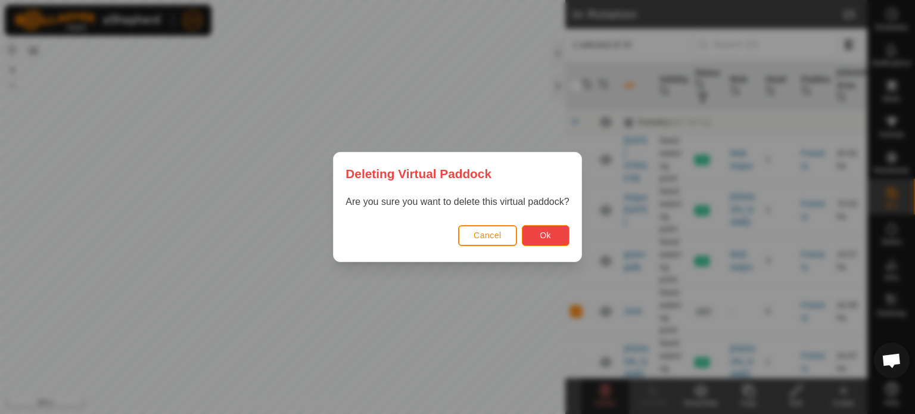
click at [541, 232] on span "Ok" at bounding box center [545, 236] width 11 height 10
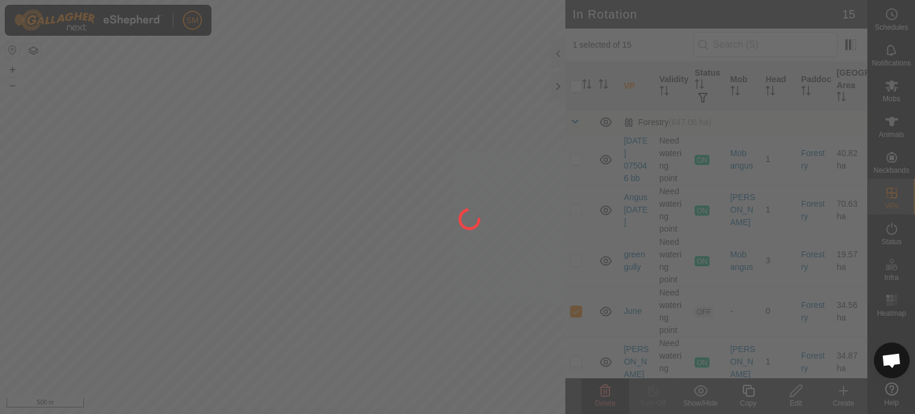
checkbox input "false"
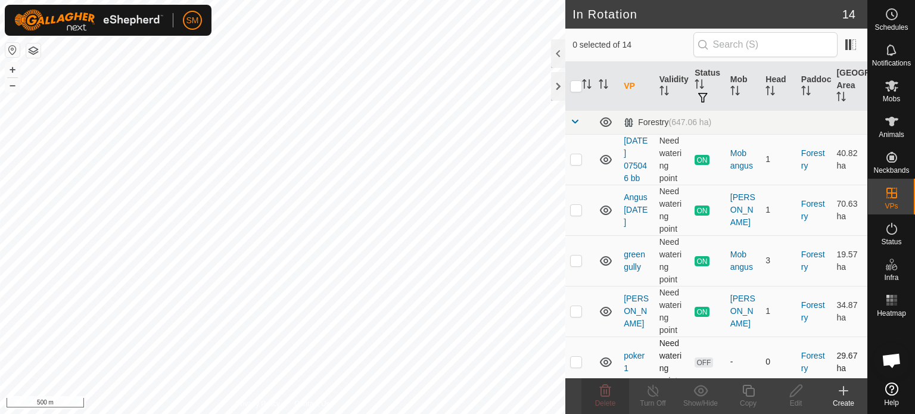
click at [574, 362] on p-checkbox at bounding box center [576, 362] width 12 height 10
checkbox input "true"
click at [609, 396] on icon at bounding box center [605, 391] width 11 height 12
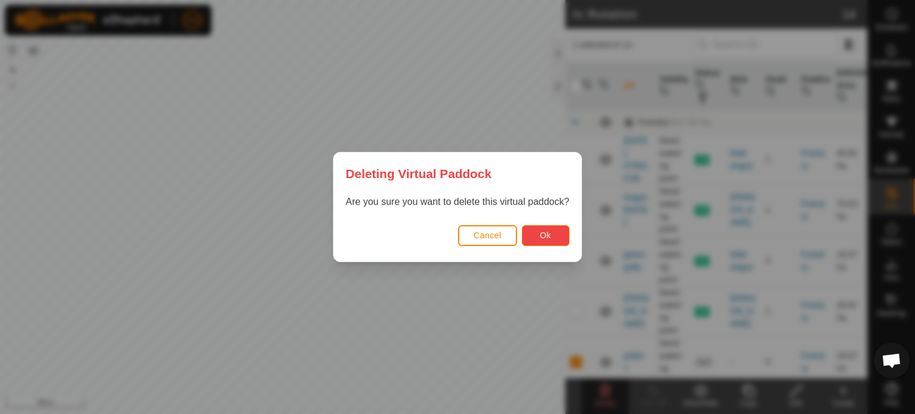
click at [536, 240] on button "Ok" at bounding box center [546, 235] width 48 height 21
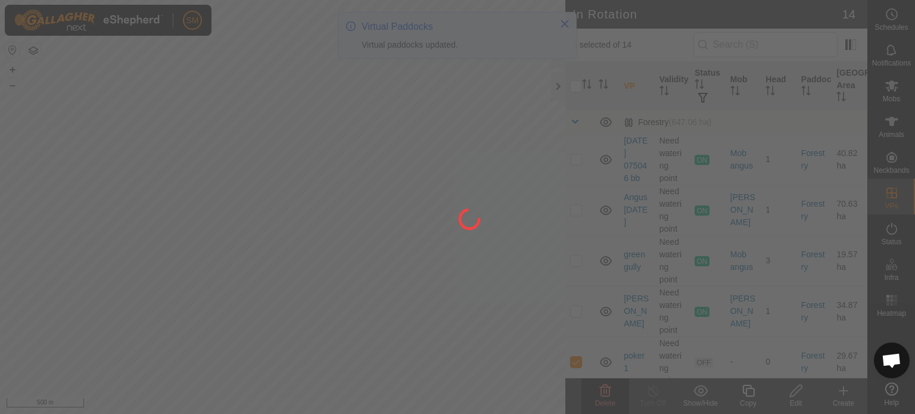
checkbox input "false"
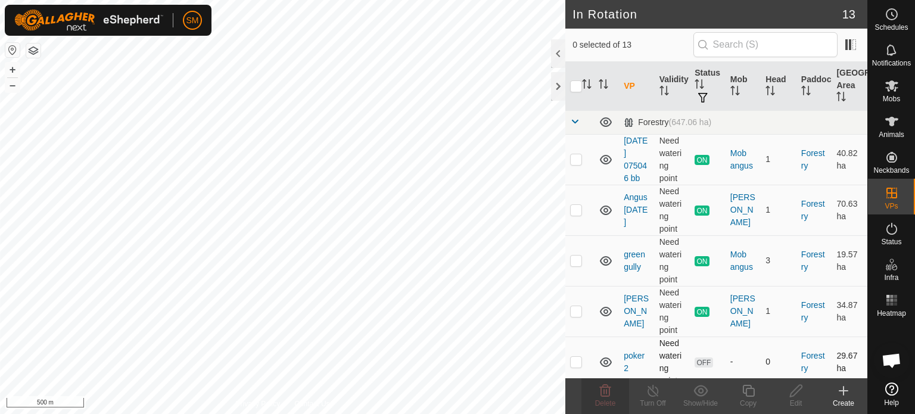
click at [576, 359] on p-checkbox at bounding box center [576, 362] width 12 height 10
click at [603, 393] on icon at bounding box center [605, 391] width 14 height 14
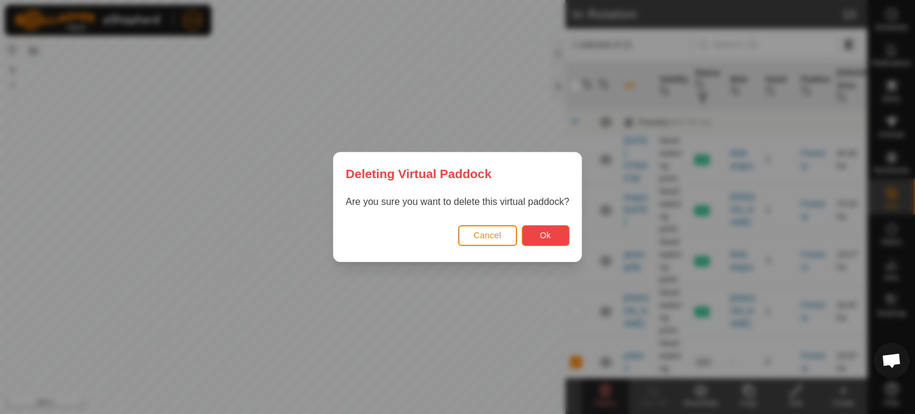
click at [547, 229] on button "Ok" at bounding box center [546, 235] width 48 height 21
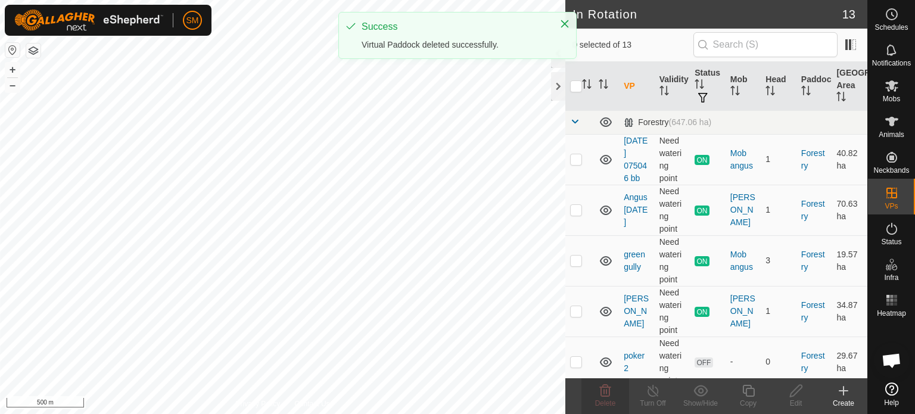
checkbox input "false"
click at [569, 354] on td at bounding box center [580, 362] width 29 height 51
checkbox input "true"
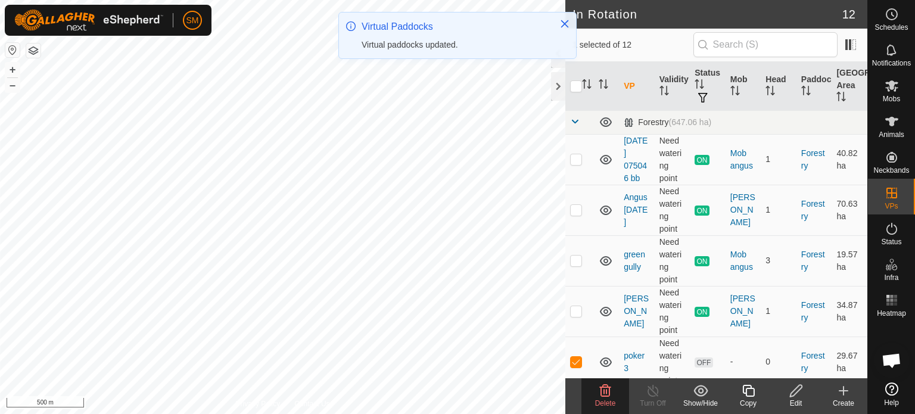
click at [599, 389] on icon at bounding box center [605, 391] width 14 height 14
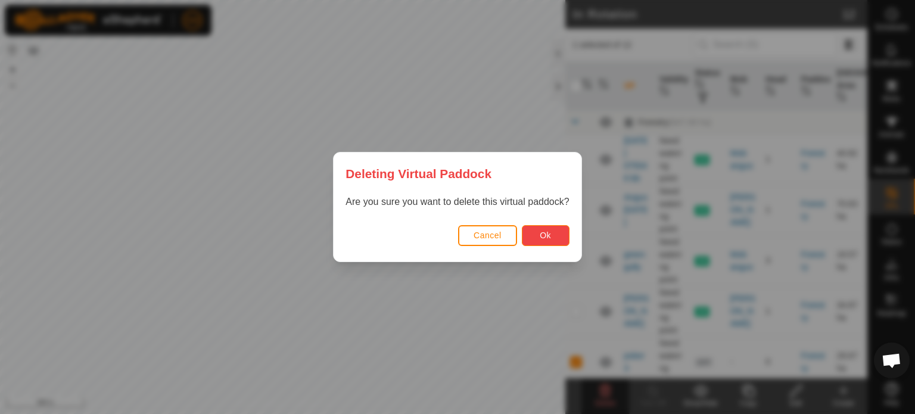
click at [543, 231] on span "Ok" at bounding box center [545, 236] width 11 height 10
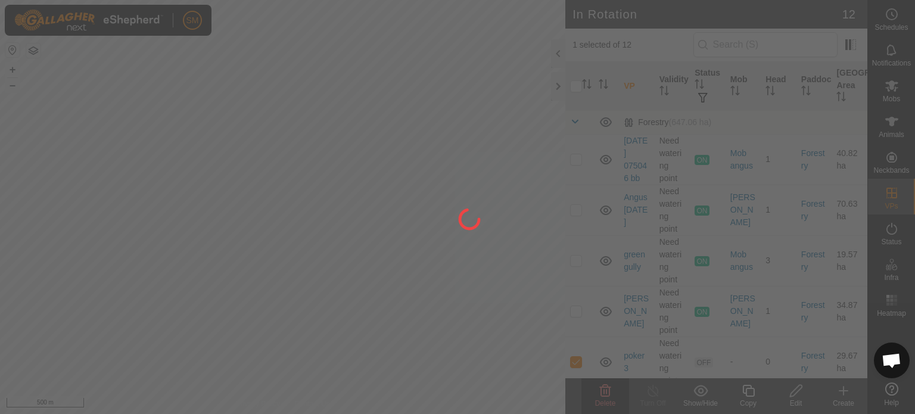
checkbox input "false"
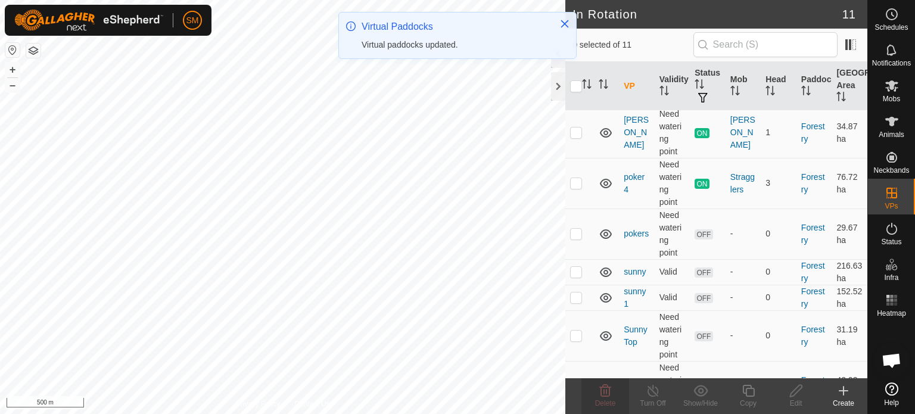
scroll to position [180, 0]
click at [575, 230] on p-checkbox at bounding box center [576, 233] width 12 height 10
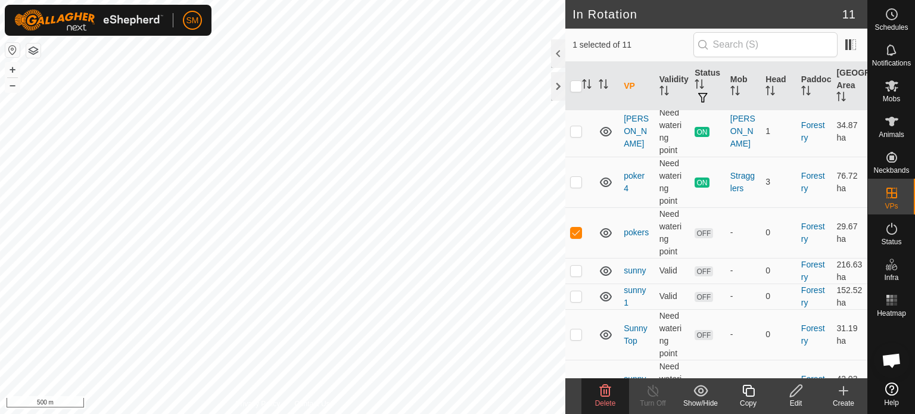
click at [602, 393] on icon at bounding box center [605, 391] width 14 height 14
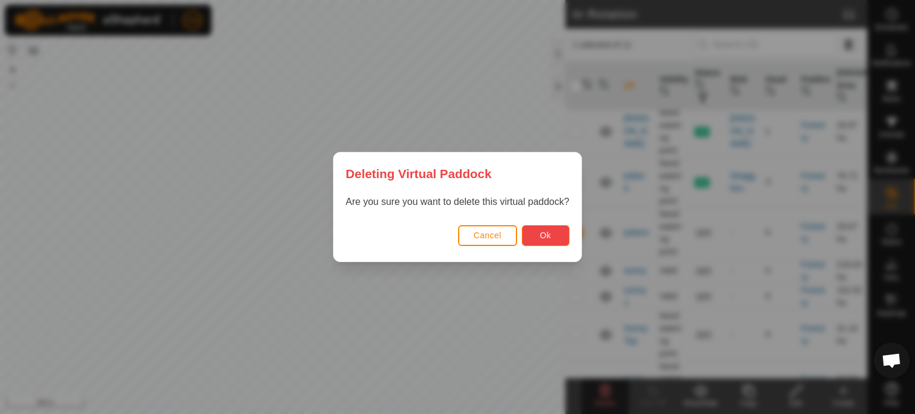
click at [548, 233] on span "Ok" at bounding box center [545, 236] width 11 height 10
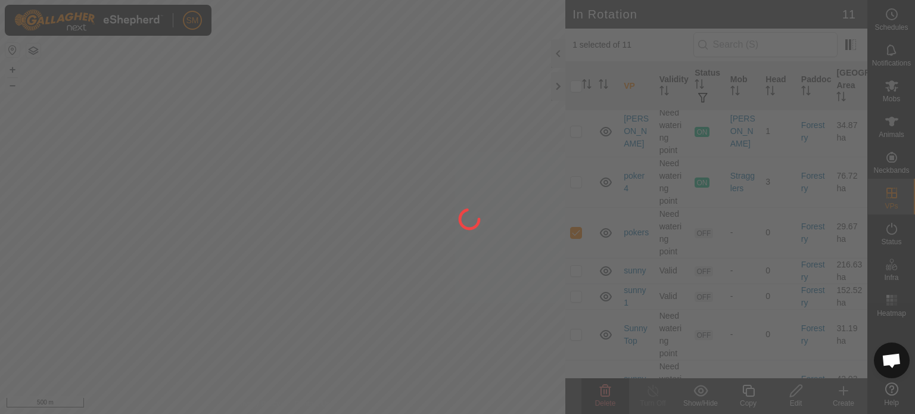
checkbox input "false"
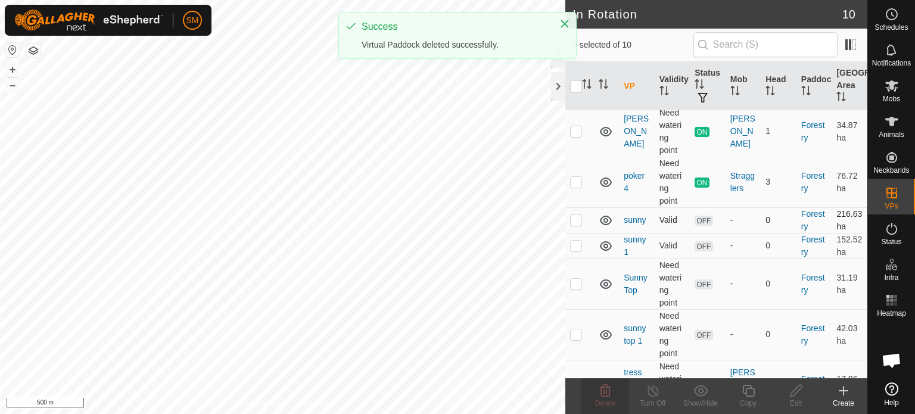
click at [576, 219] on p-checkbox at bounding box center [576, 220] width 12 height 10
checkbox input "true"
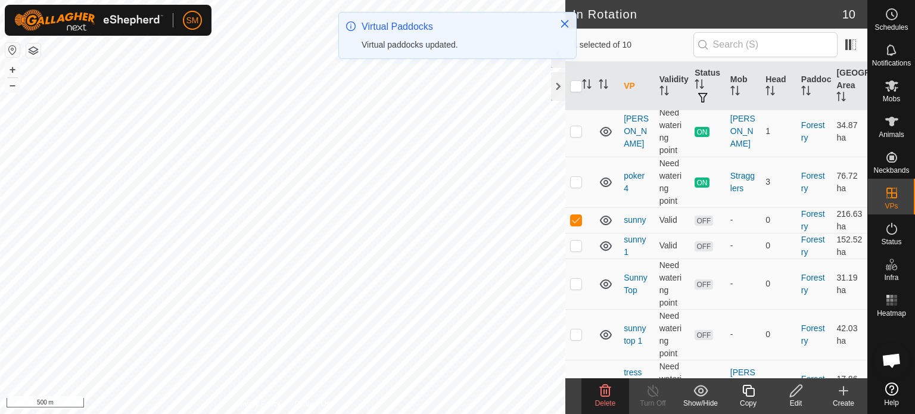
click at [607, 395] on icon at bounding box center [605, 391] width 14 height 14
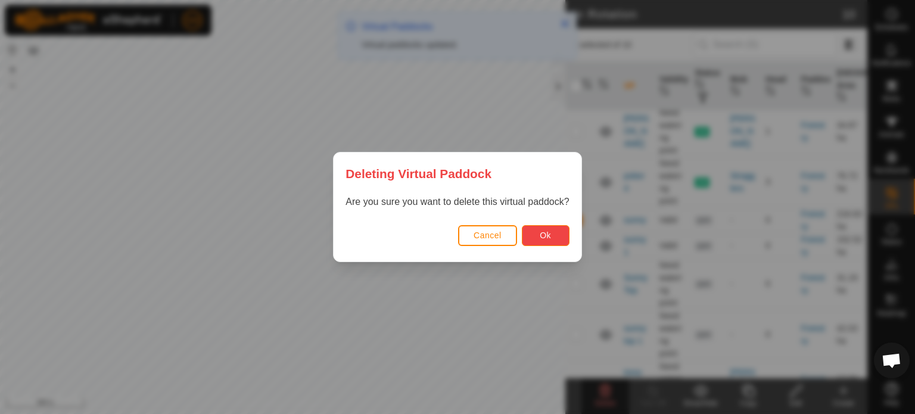
click at [540, 231] on span "Ok" at bounding box center [545, 236] width 11 height 10
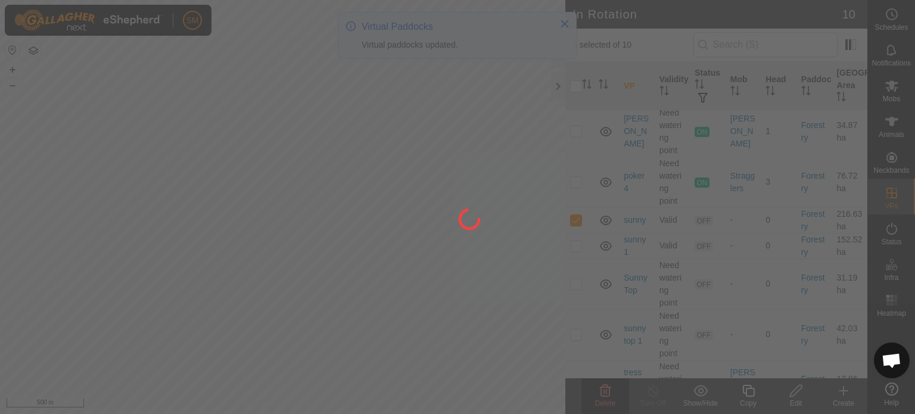
checkbox input "false"
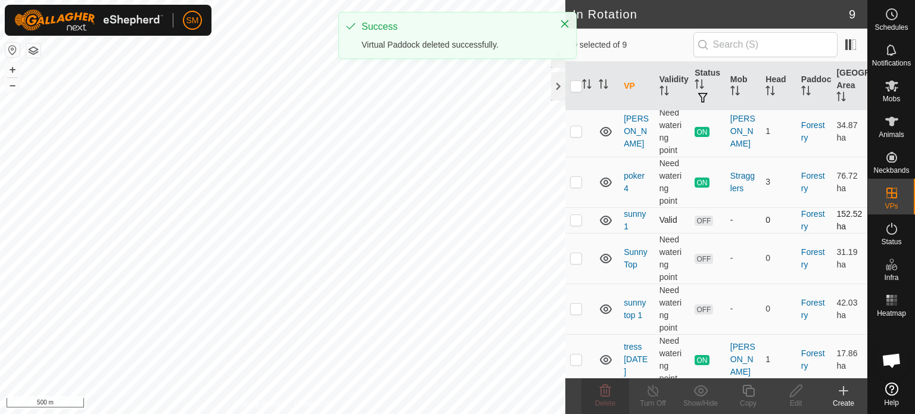
click at [578, 218] on p-checkbox at bounding box center [576, 220] width 12 height 10
checkbox input "true"
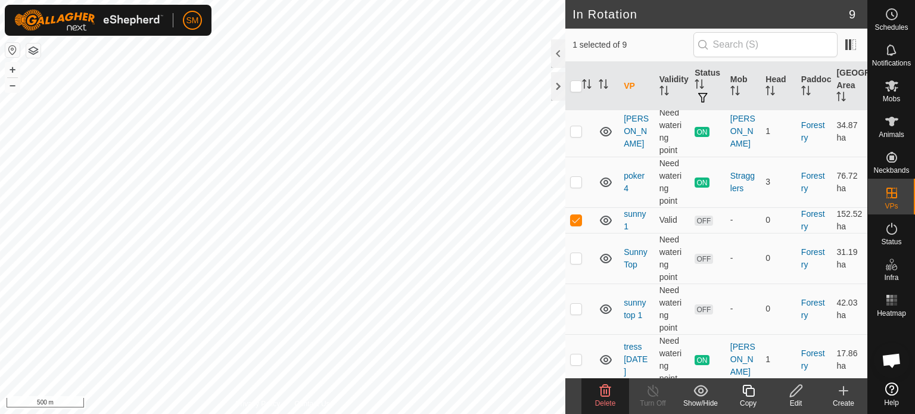
click at [603, 393] on icon at bounding box center [605, 391] width 14 height 14
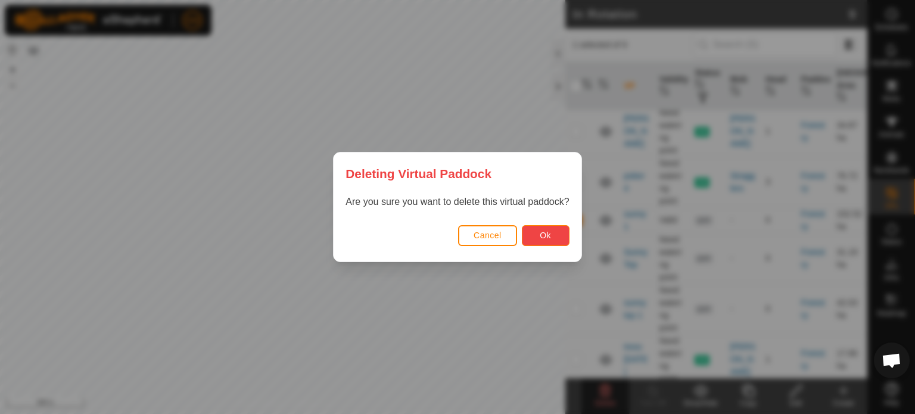
click at [533, 240] on button "Ok" at bounding box center [546, 235] width 48 height 21
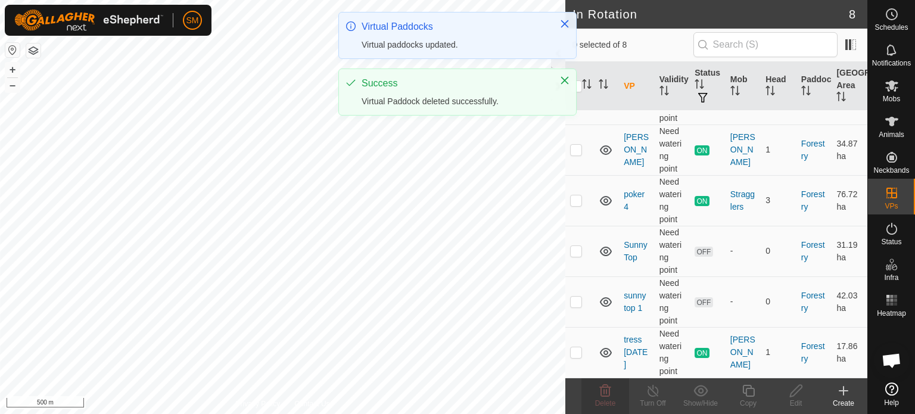
scroll to position [160, 0]
click at [573, 252] on p-checkbox at bounding box center [576, 253] width 12 height 10
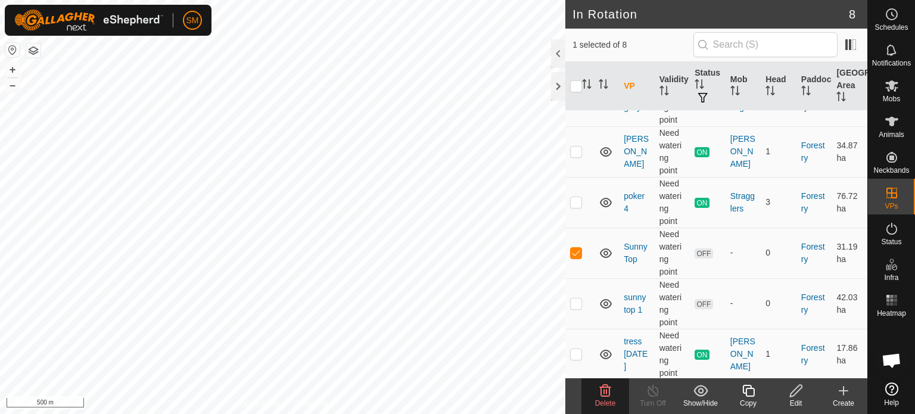
click at [604, 392] on icon at bounding box center [605, 391] width 11 height 12
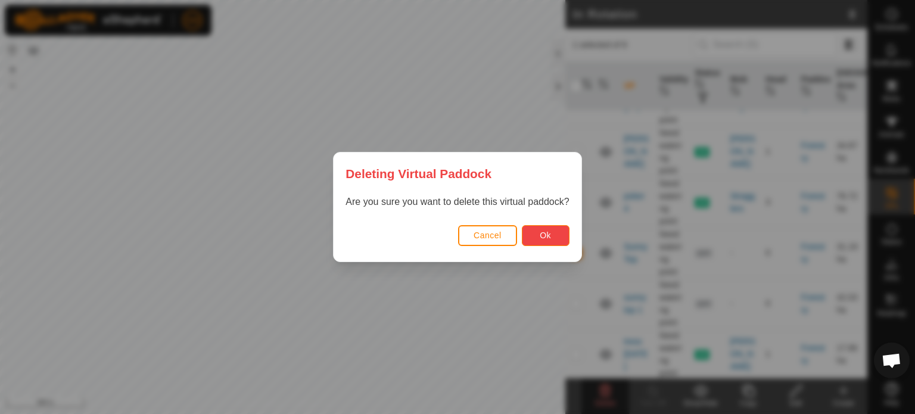
click at [554, 244] on button "Ok" at bounding box center [546, 235] width 48 height 21
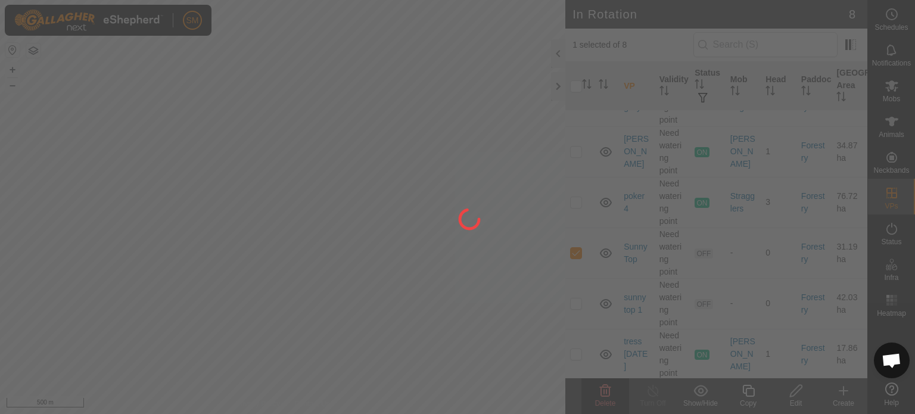
checkbox input "false"
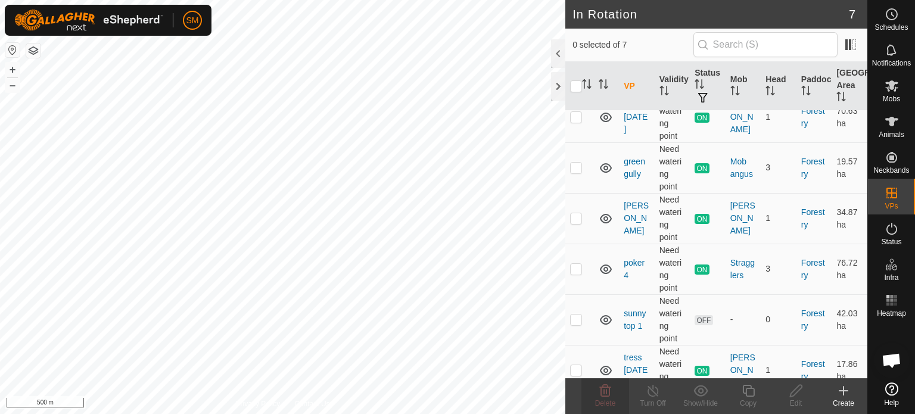
scroll to position [109, 0]
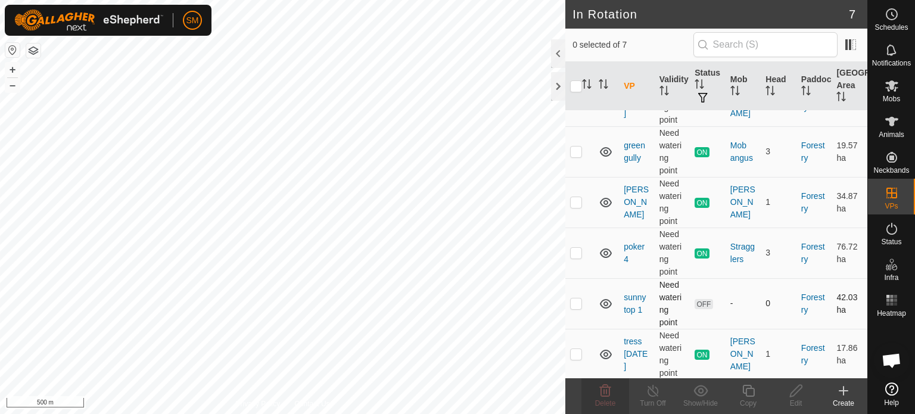
click at [575, 301] on p-checkbox at bounding box center [576, 304] width 12 height 10
click at [601, 393] on icon at bounding box center [605, 391] width 11 height 12
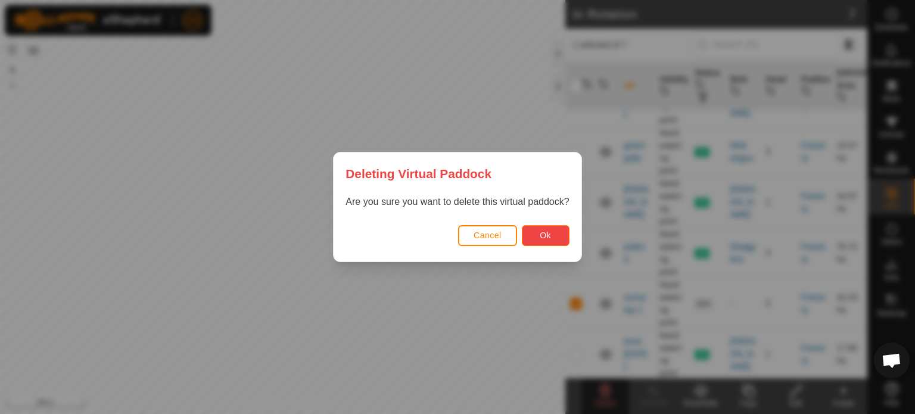
click at [532, 234] on button "Ok" at bounding box center [546, 235] width 48 height 21
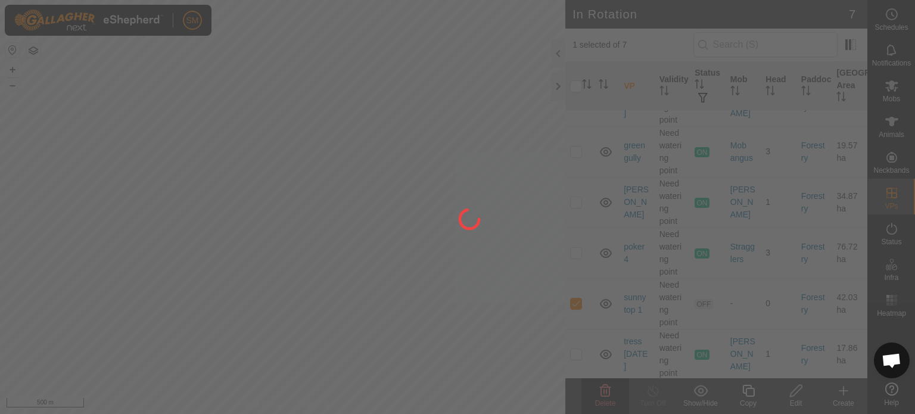
checkbox input "false"
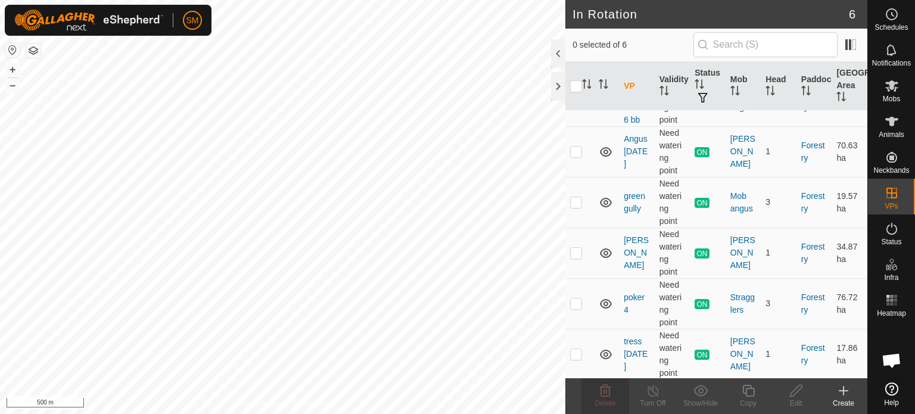
scroll to position [0, 0]
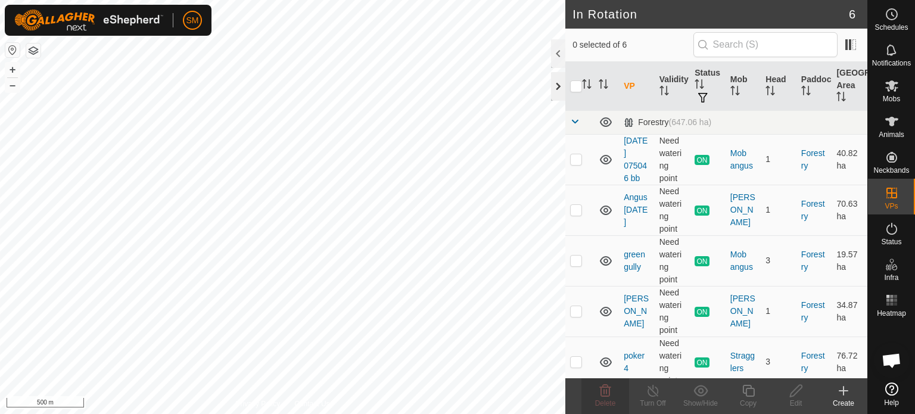
click at [557, 88] on div at bounding box center [558, 86] width 14 height 29
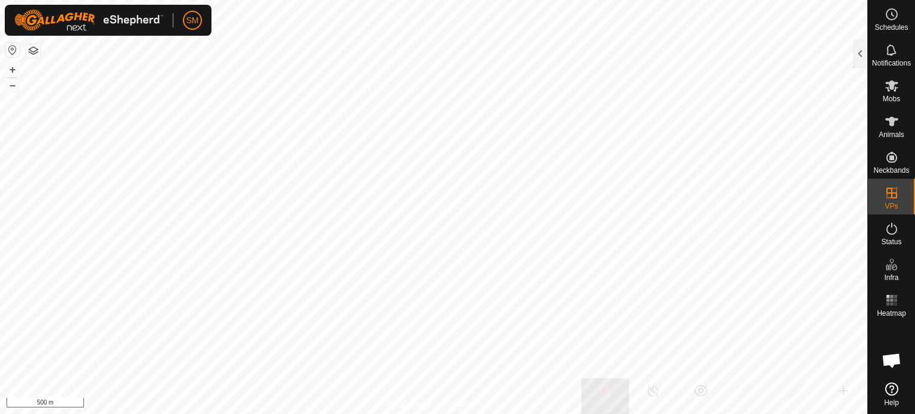
checkbox input "false"
click at [856, 52] on div at bounding box center [860, 53] width 14 height 29
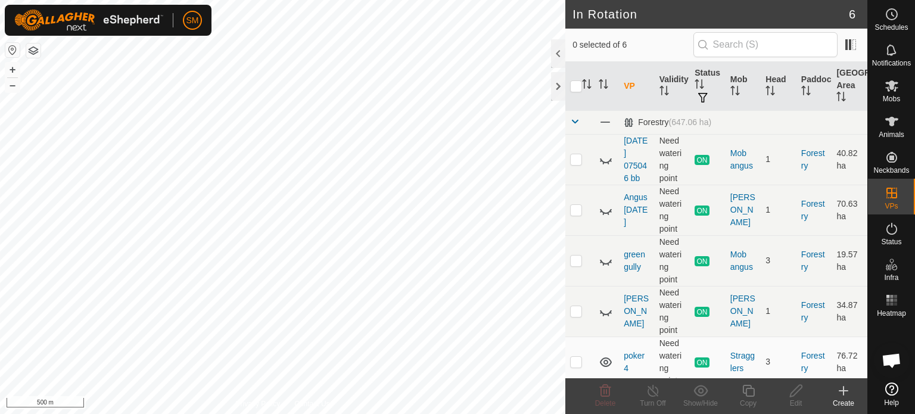
checkbox input "true"
click at [556, 85] on div at bounding box center [558, 86] width 14 height 29
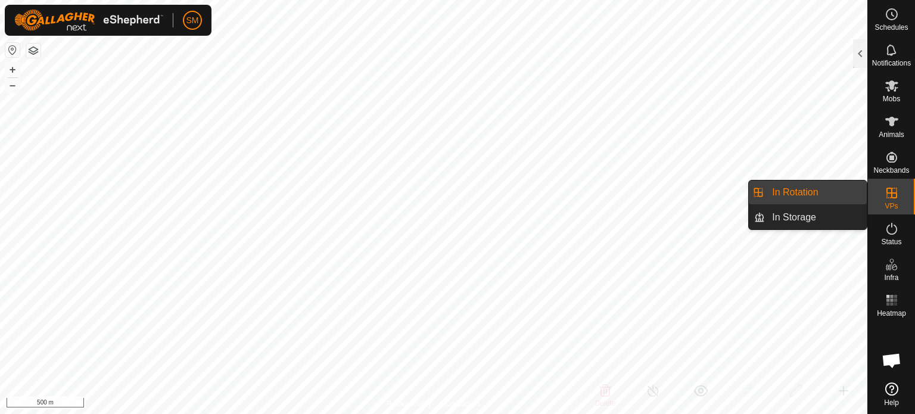
click at [895, 187] on icon at bounding box center [892, 193] width 14 height 14
click at [792, 195] on link "In Rotation" at bounding box center [816, 193] width 102 height 24
click at [787, 194] on link "In Rotation" at bounding box center [816, 193] width 102 height 24
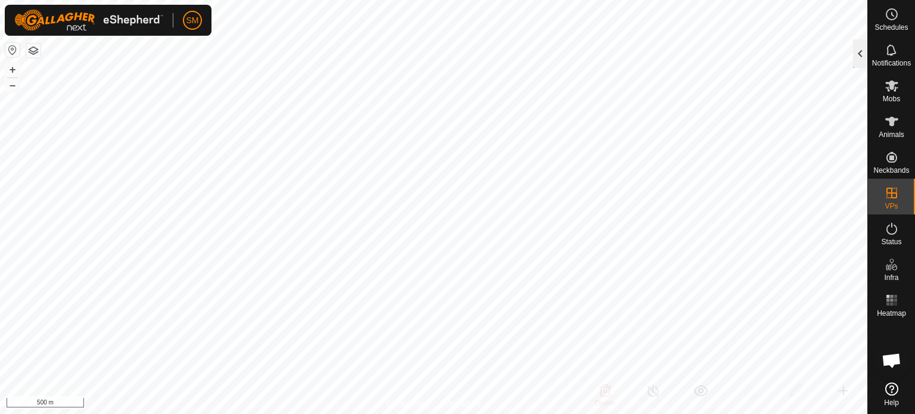
click at [862, 57] on div at bounding box center [860, 53] width 14 height 29
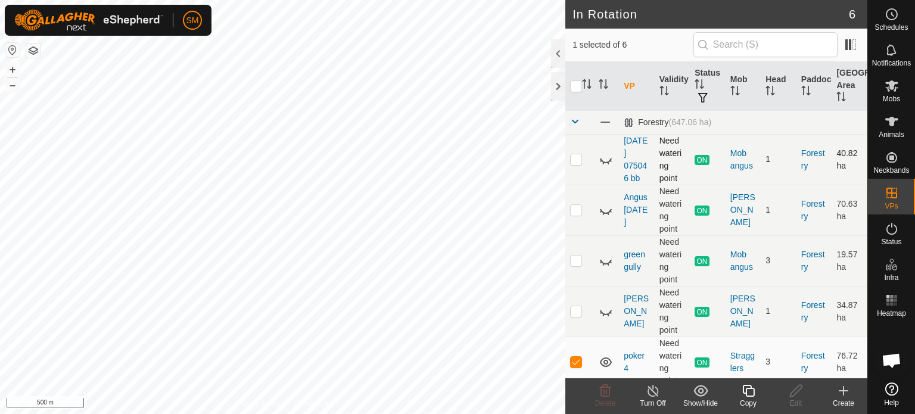
click at [607, 159] on icon at bounding box center [606, 160] width 14 height 14
click at [606, 218] on td at bounding box center [606, 210] width 25 height 51
click at [603, 214] on icon at bounding box center [606, 210] width 14 height 14
click at [610, 267] on td at bounding box center [606, 260] width 25 height 51
click at [604, 263] on icon at bounding box center [606, 261] width 14 height 14
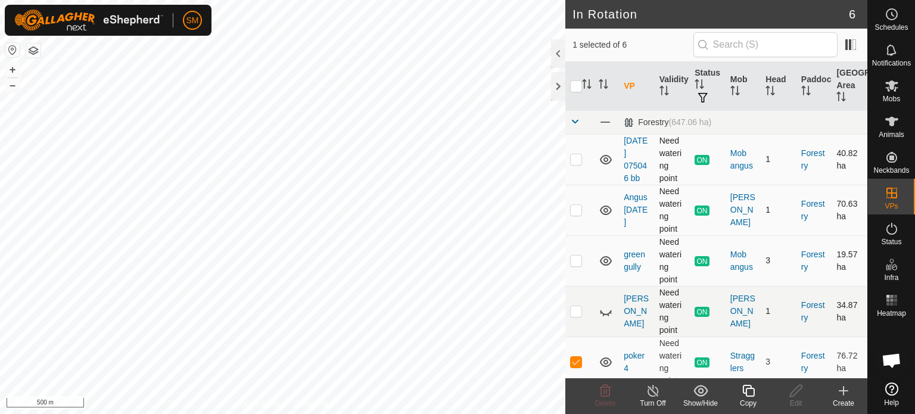
click at [606, 322] on td at bounding box center [606, 311] width 25 height 51
click at [609, 312] on icon at bounding box center [606, 312] width 14 height 14
drag, startPoint x: 868, startPoint y: 241, endPoint x: 869, endPoint y: 285, distance: 44.1
click at [869, 285] on nav "Schedules Notifications Mobs Animals Neckbands VPs Status Infra Heatmap Help" at bounding box center [891, 207] width 47 height 414
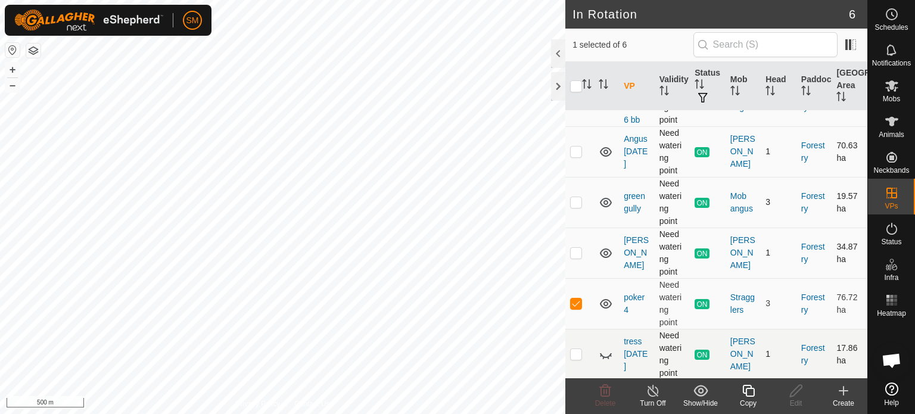
click at [603, 352] on icon at bounding box center [606, 354] width 14 height 14
click at [560, 84] on div at bounding box center [558, 86] width 14 height 29
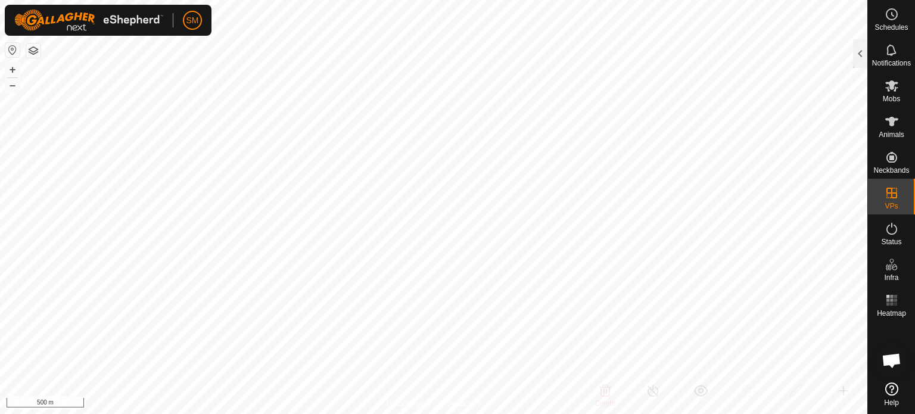
scroll to position [132, 0]
click at [858, 44] on div at bounding box center [860, 53] width 14 height 29
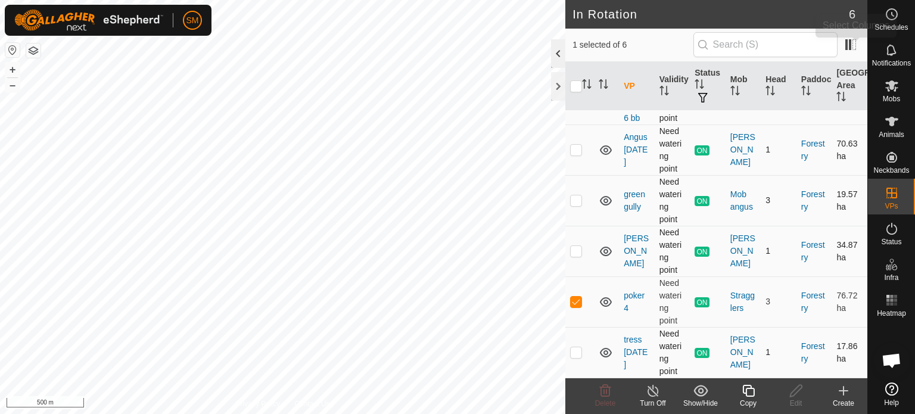
scroll to position [58, 0]
click at [553, 85] on div at bounding box center [558, 86] width 14 height 29
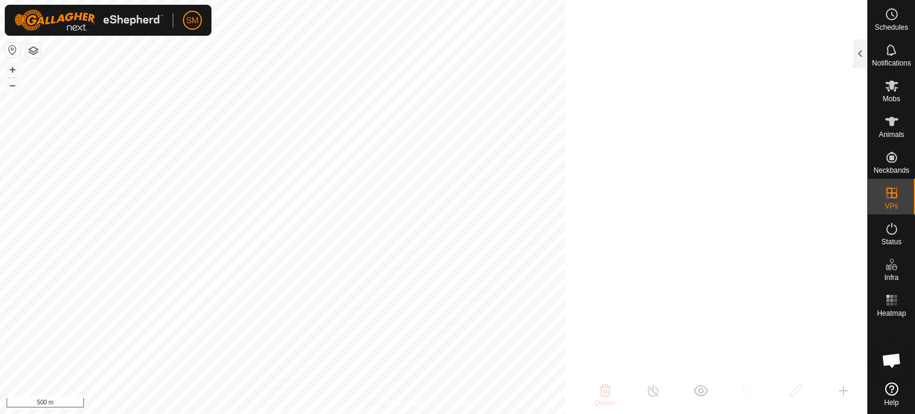
scroll to position [132, 0]
click at [863, 55] on div at bounding box center [860, 53] width 14 height 29
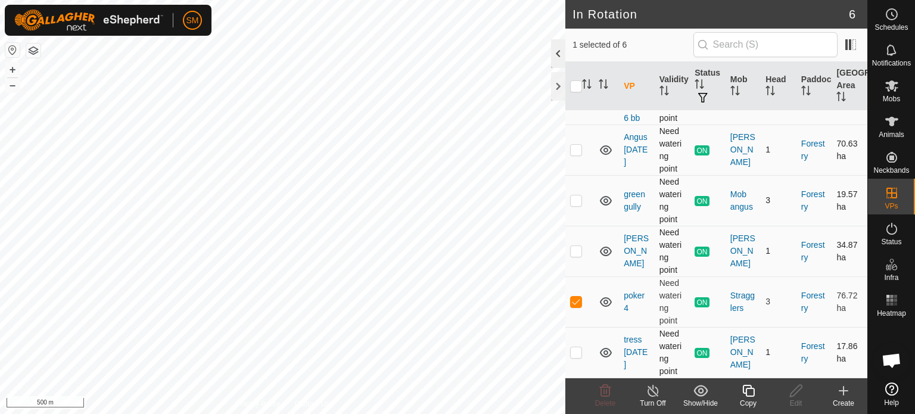
scroll to position [58, 0]
click at [558, 83] on div at bounding box center [558, 86] width 14 height 29
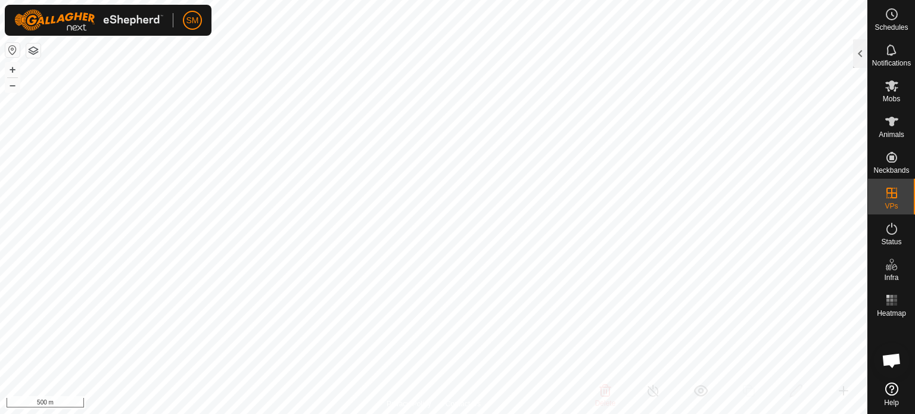
scroll to position [132, 0]
click at [856, 50] on div at bounding box center [860, 53] width 14 height 29
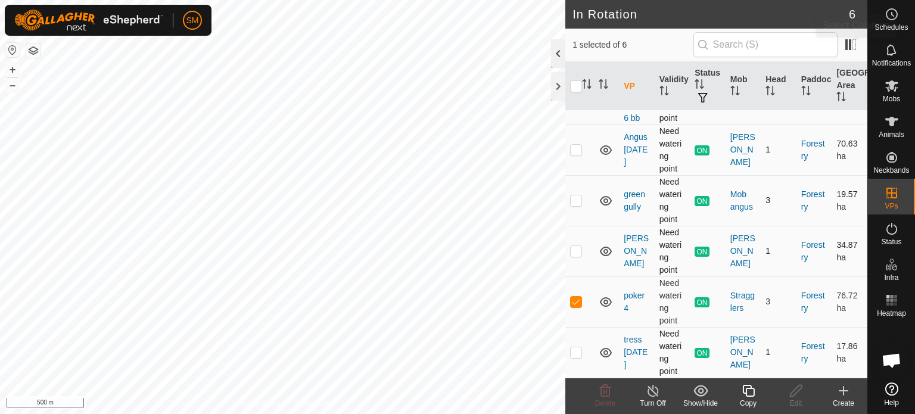
scroll to position [58, 0]
click at [558, 82] on div at bounding box center [558, 86] width 14 height 29
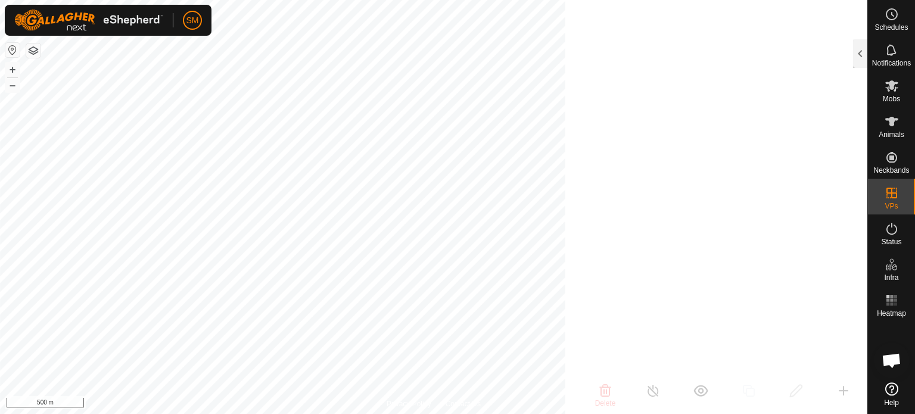
scroll to position [132, 0]
click at [861, 49] on div at bounding box center [860, 53] width 14 height 29
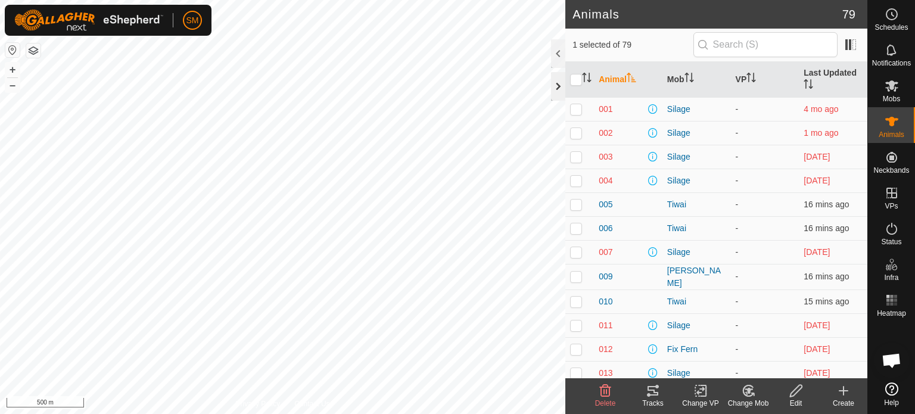
click at [556, 90] on div at bounding box center [558, 86] width 14 height 29
